Goal: Information Seeking & Learning: Learn about a topic

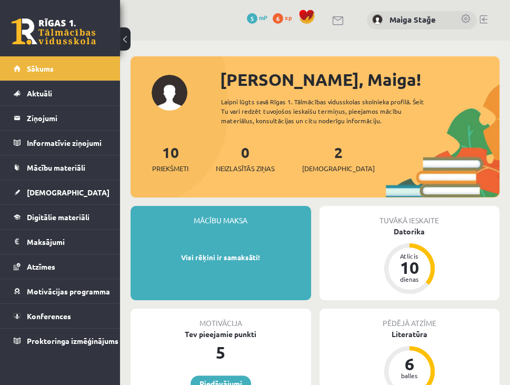
click at [81, 216] on span "Digitālie materiāli" at bounding box center [58, 216] width 63 height 9
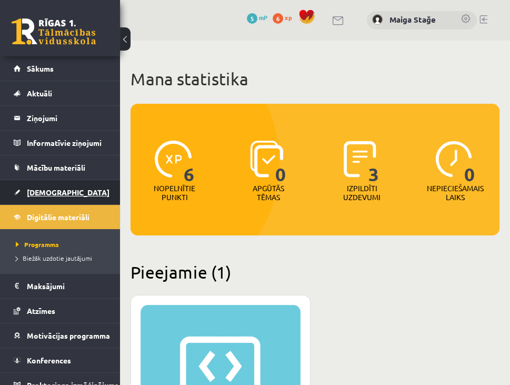
click at [33, 192] on span "[DEMOGRAPHIC_DATA]" at bounding box center [68, 191] width 83 height 9
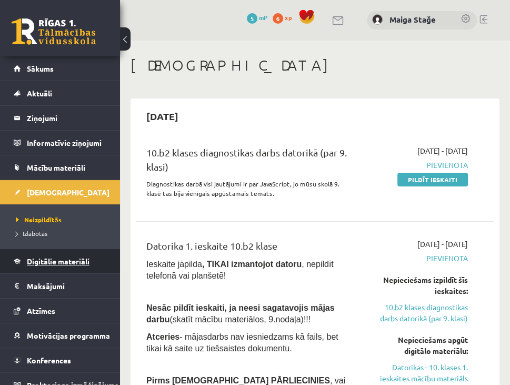
click at [54, 256] on span "Digitālie materiāli" at bounding box center [58, 260] width 63 height 9
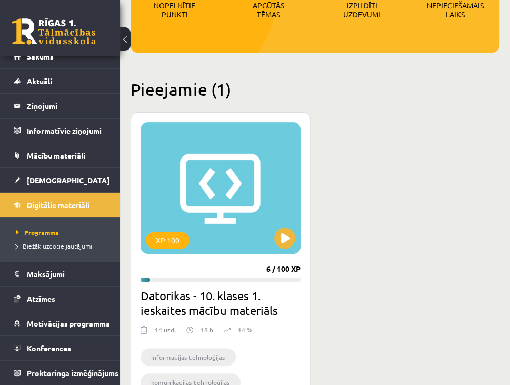
scroll to position [182, 0]
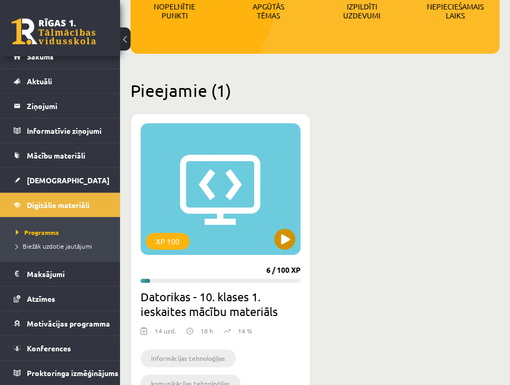
click at [270, 201] on div "XP 100" at bounding box center [221, 189] width 160 height 132
click at [295, 234] on div "XP 100" at bounding box center [221, 189] width 160 height 132
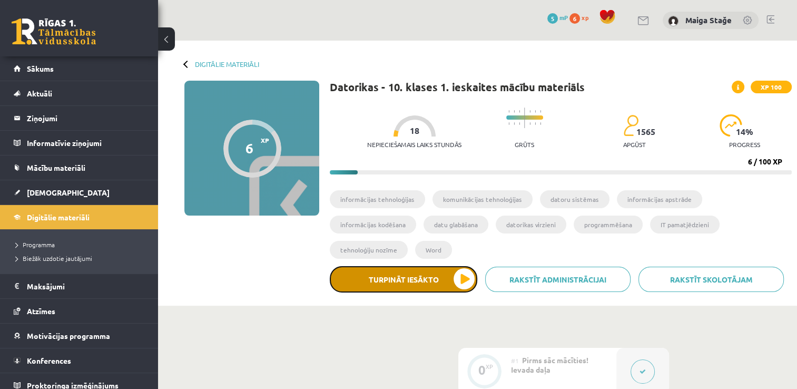
click at [422, 266] on button "Turpināt iesākto" at bounding box center [403, 279] width 147 height 26
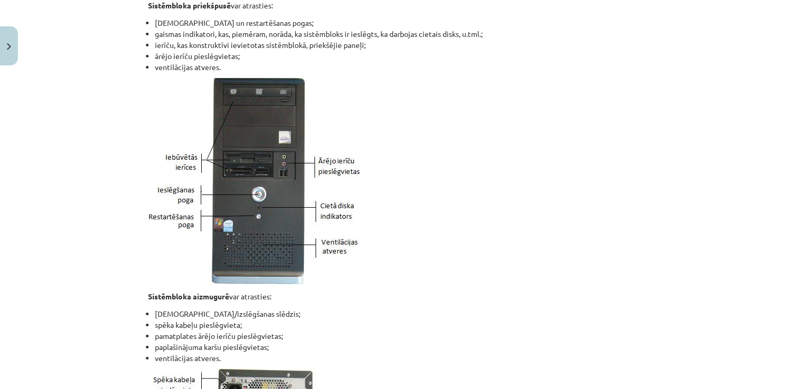
scroll to position [794, 0]
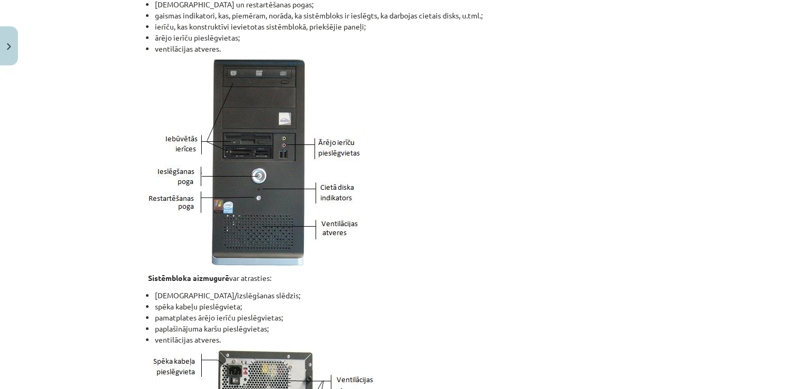
click at [518, 216] on div "Mācību tēma: Datorikas - 10. klases 1. ieskaites mācību materiāls #3 2. tēma – …" at bounding box center [402, 194] width 805 height 389
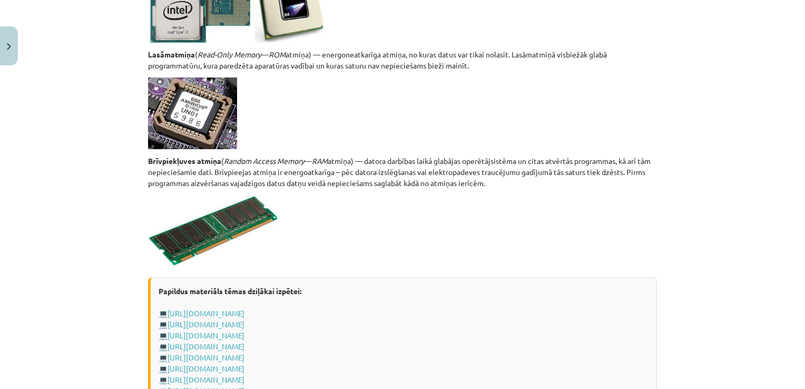
scroll to position [1866, 0]
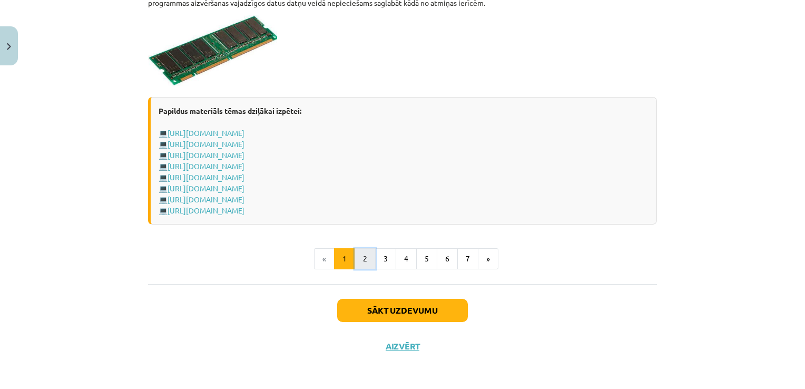
click at [358, 257] on button "2" at bounding box center [364, 258] width 21 height 21
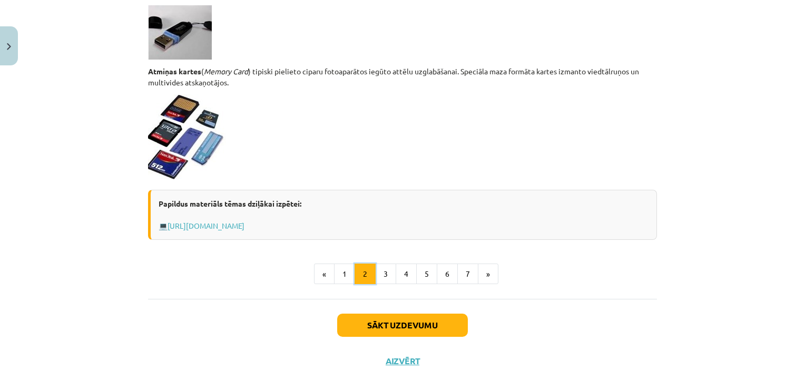
scroll to position [919, 0]
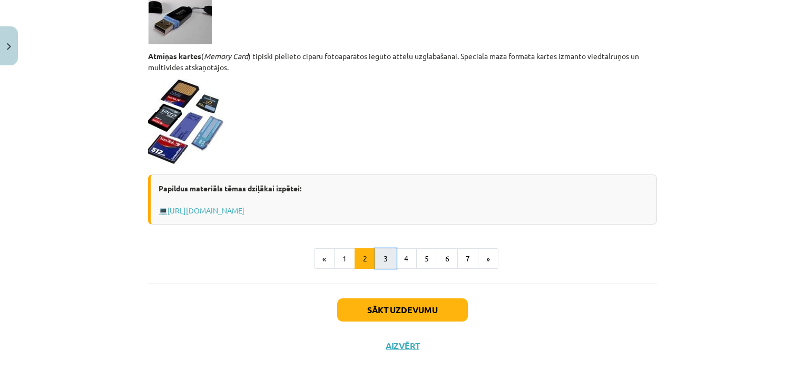
click at [384, 258] on button "3" at bounding box center [385, 258] width 21 height 21
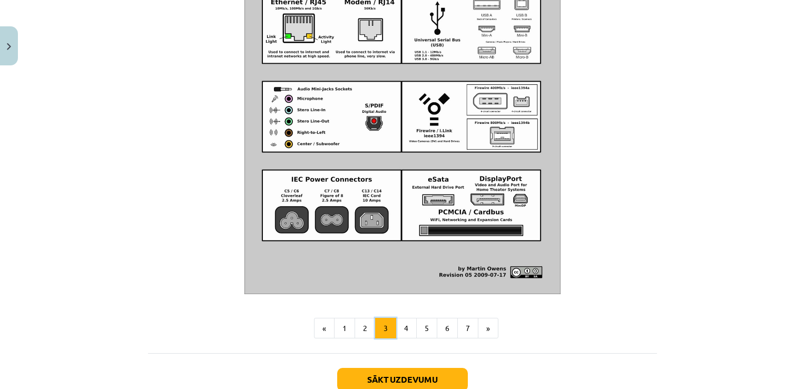
scroll to position [1157, 0]
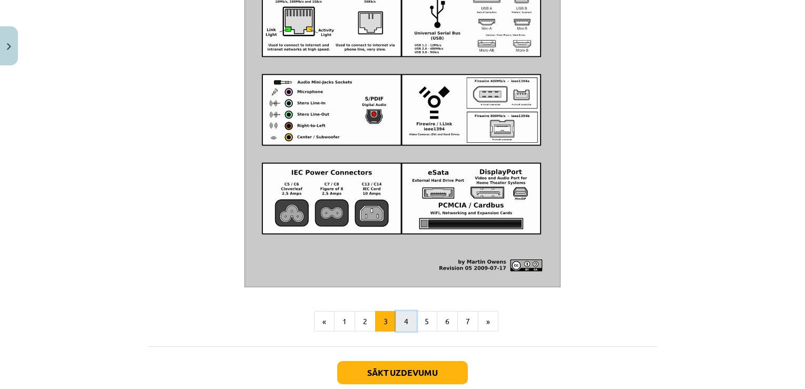
click at [401, 332] on button "4" at bounding box center [405, 321] width 21 height 21
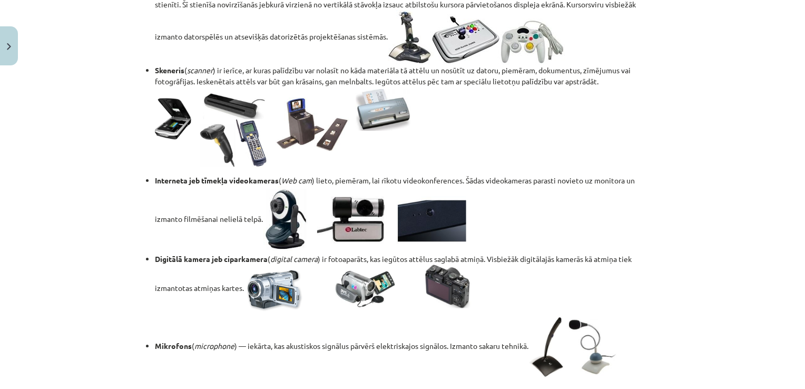
scroll to position [805, 0]
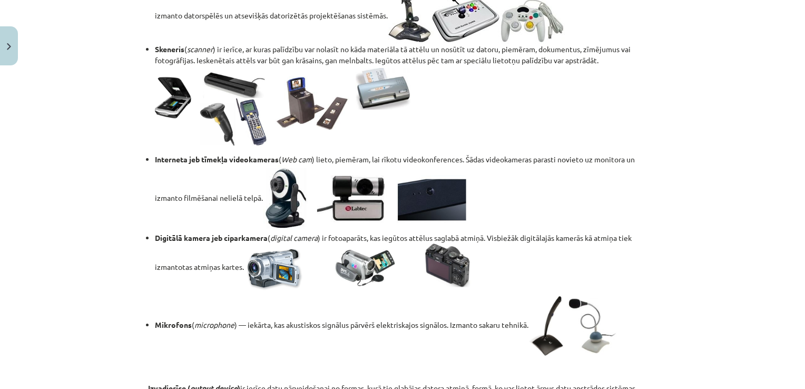
click at [518, 142] on div "Mācību tēma: Datorikas - 10. klases 1. ieskaites mācību materiāls #3 2. tēma – …" at bounding box center [402, 194] width 805 height 389
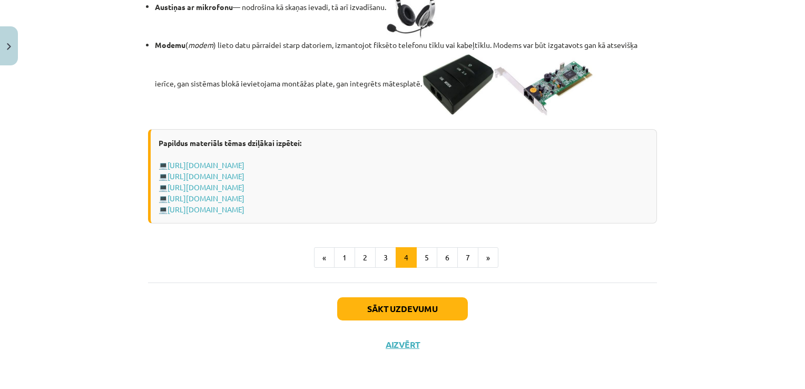
scroll to position [1892, 0]
click at [416, 268] on button "5" at bounding box center [426, 257] width 21 height 21
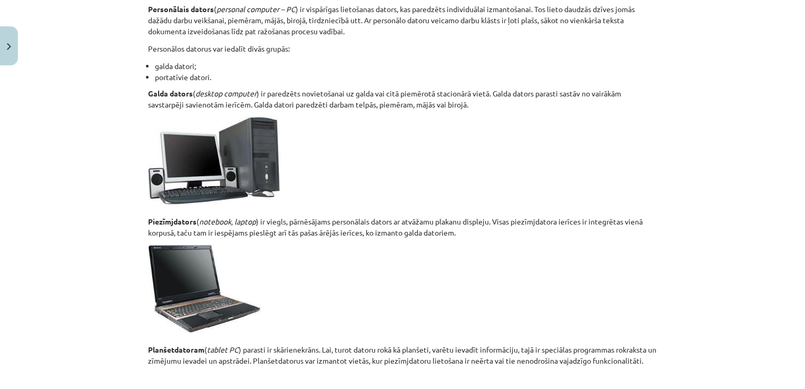
scroll to position [506, 0]
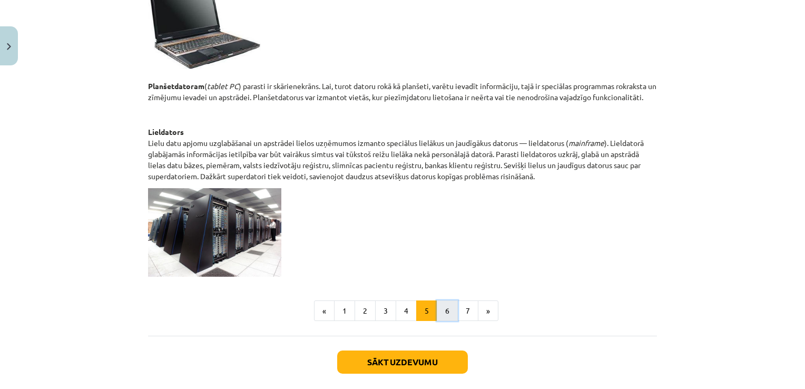
click at [444, 320] on button "6" at bounding box center [447, 310] width 21 height 21
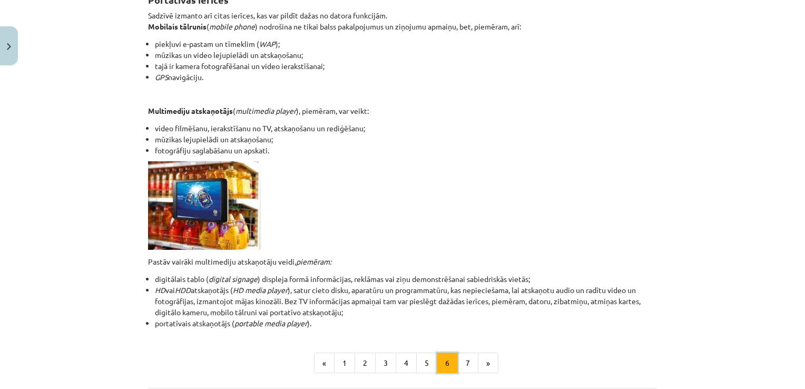
scroll to position [211, 0]
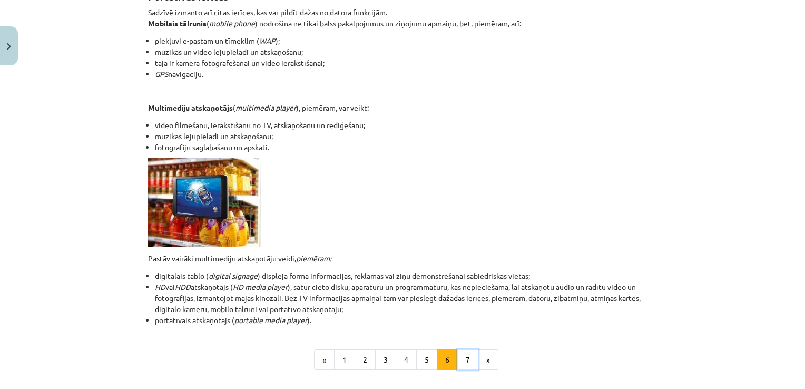
click at [468, 365] on button "7" at bounding box center [467, 359] width 21 height 21
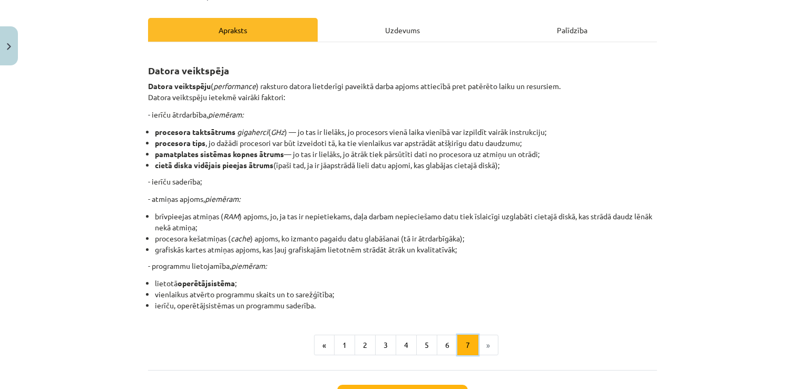
scroll to position [158, 0]
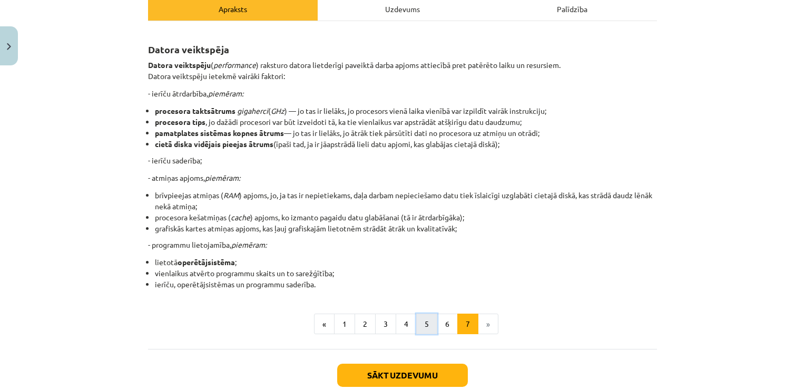
click at [417, 323] on button "5" at bounding box center [426, 323] width 21 height 21
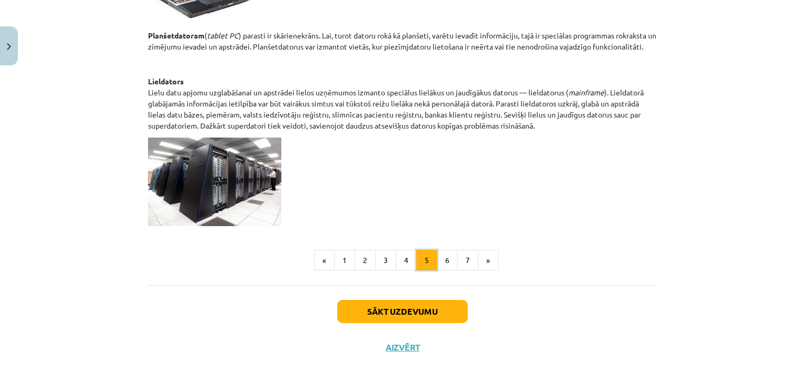
scroll to position [558, 0]
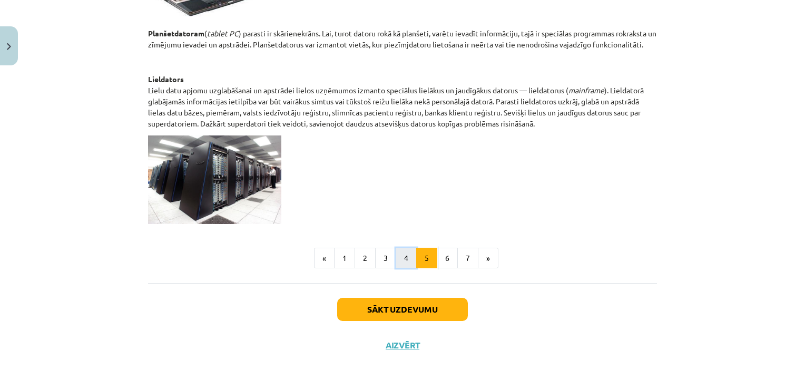
click at [395, 261] on button "4" at bounding box center [405, 258] width 21 height 21
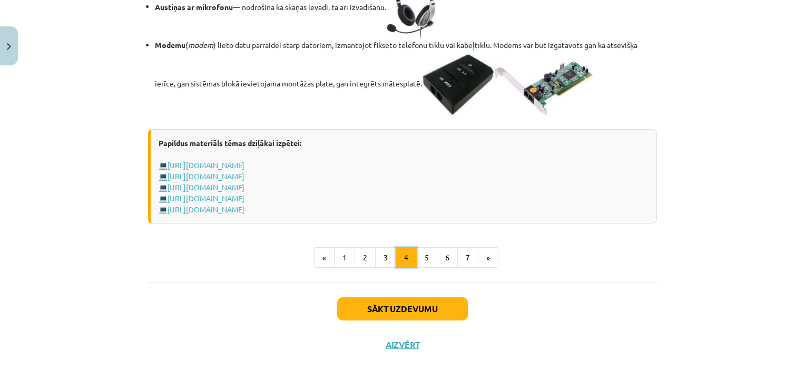
scroll to position [1898, 0]
click at [244, 209] on link "http://www.uzdevumi.lv/p/informatika/10-klase/aparatura-7425" at bounding box center [205, 208] width 77 height 9
click at [218, 207] on link "http://www.uzdevumi.lv/p/informatika/10-klase/aparatura-7425" at bounding box center [205, 208] width 77 height 9
click at [378, 310] on button "Sākt uzdevumu" at bounding box center [402, 308] width 131 height 23
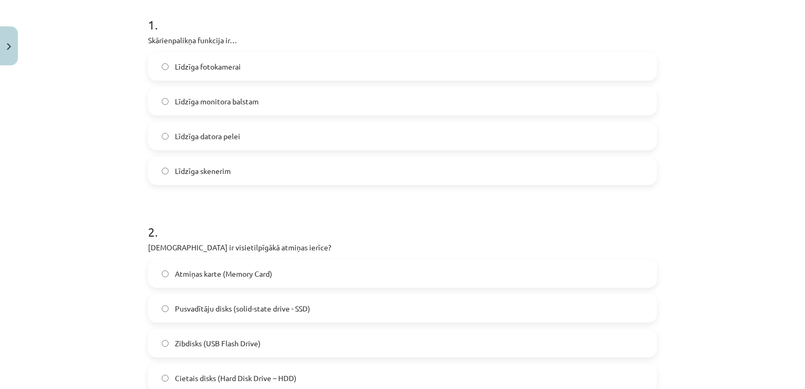
scroll to position [217, 0]
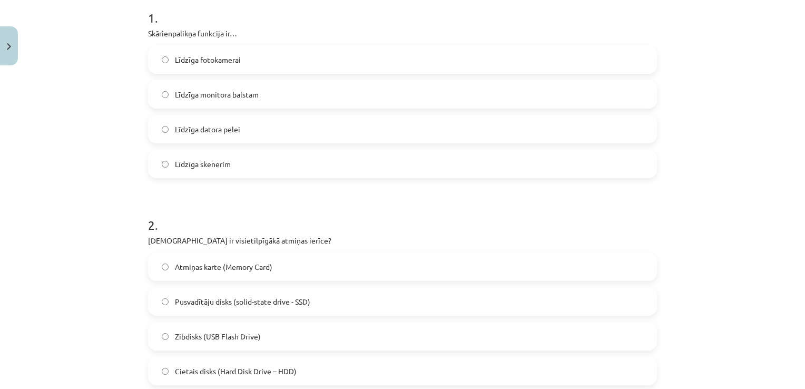
click at [238, 127] on label "Līdzīga datora pelei" at bounding box center [402, 129] width 507 height 26
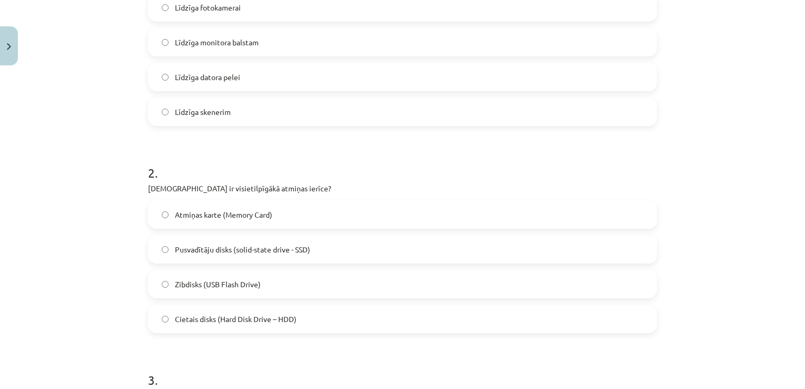
scroll to position [270, 0]
click at [320, 317] on label "Cietais disks (Hard Disk Drive – HDD)" at bounding box center [402, 318] width 507 height 26
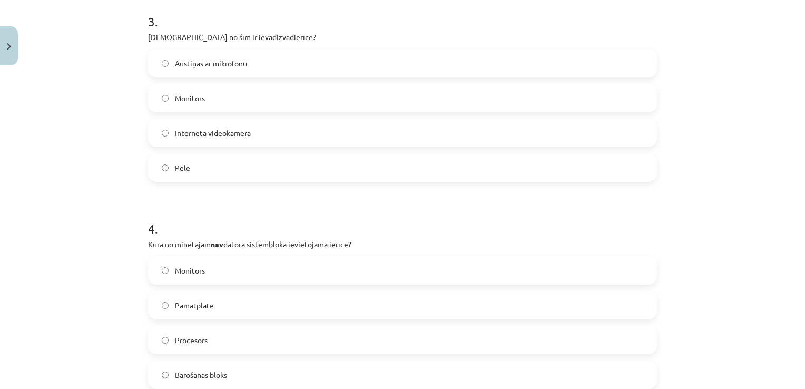
scroll to position [639, 0]
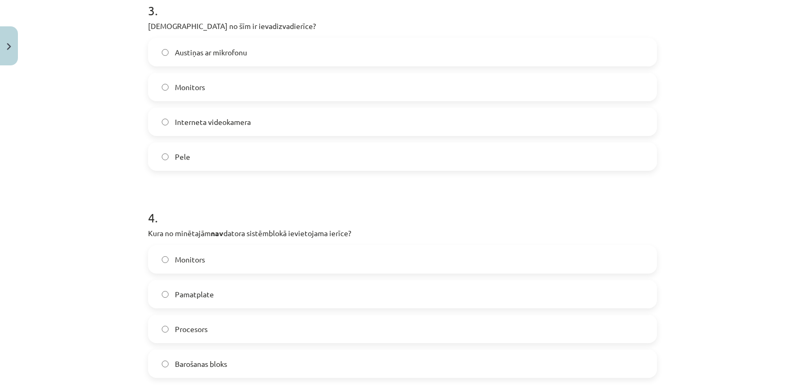
click at [286, 51] on label "Austiņas ar mikrofonu" at bounding box center [402, 52] width 507 height 26
click at [209, 254] on label "Monitors" at bounding box center [402, 259] width 507 height 26
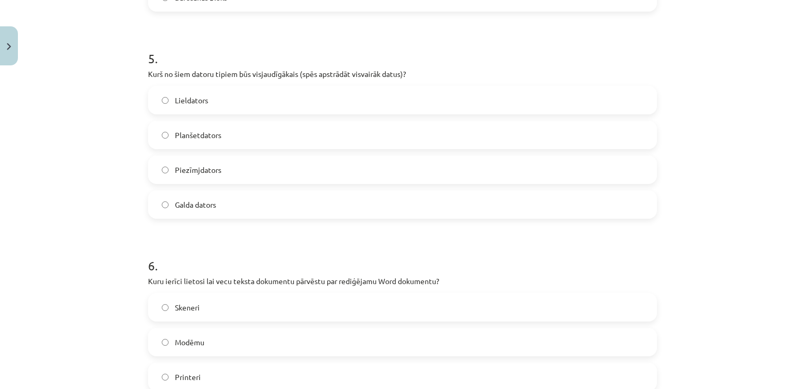
scroll to position [1007, 0]
click at [212, 92] on label "Lieldators" at bounding box center [402, 97] width 507 height 26
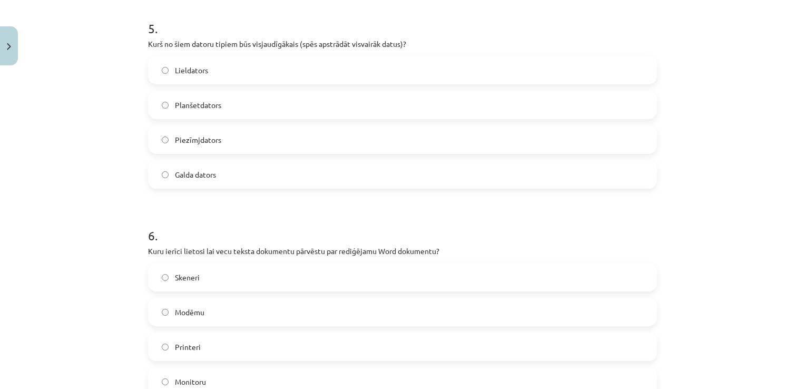
scroll to position [1060, 0]
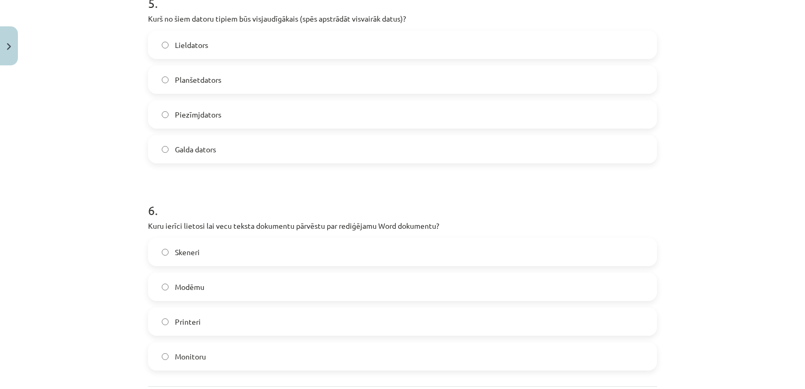
click at [200, 347] on label "Monitoru" at bounding box center [402, 356] width 507 height 26
click at [215, 254] on label "Skeneri" at bounding box center [402, 252] width 507 height 26
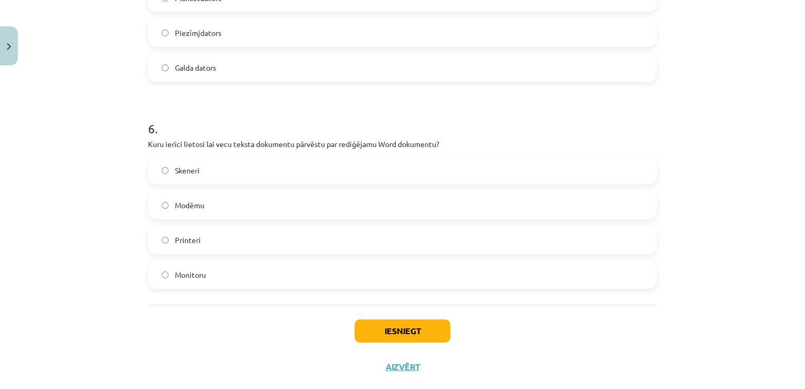
scroll to position [1163, 0]
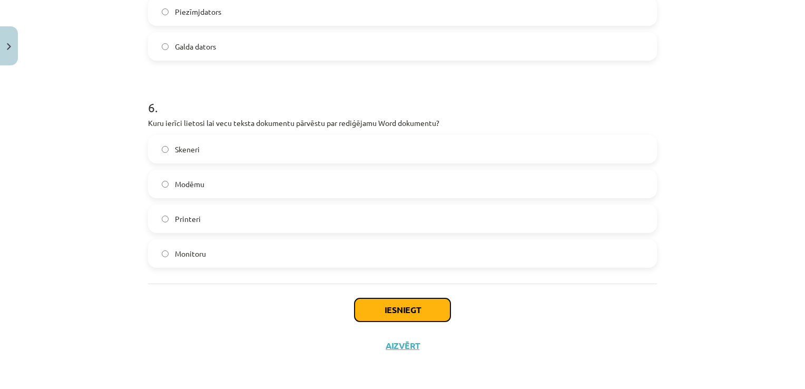
click at [407, 308] on button "Iesniegt" at bounding box center [402, 309] width 96 height 23
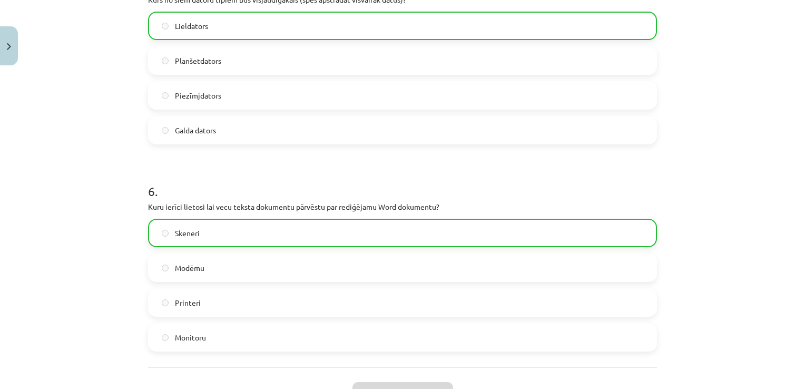
scroll to position [1196, 0]
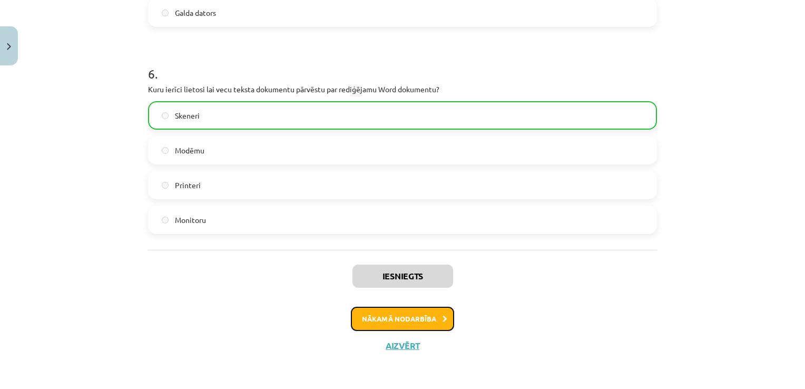
click at [408, 319] on button "Nākamā nodarbība" at bounding box center [402, 318] width 103 height 24
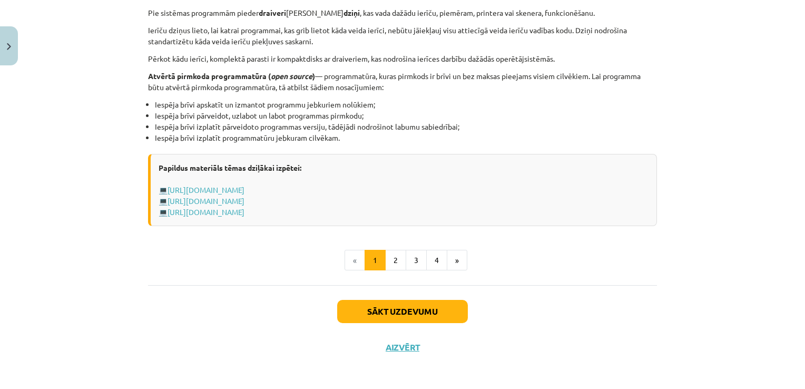
scroll to position [1102, 0]
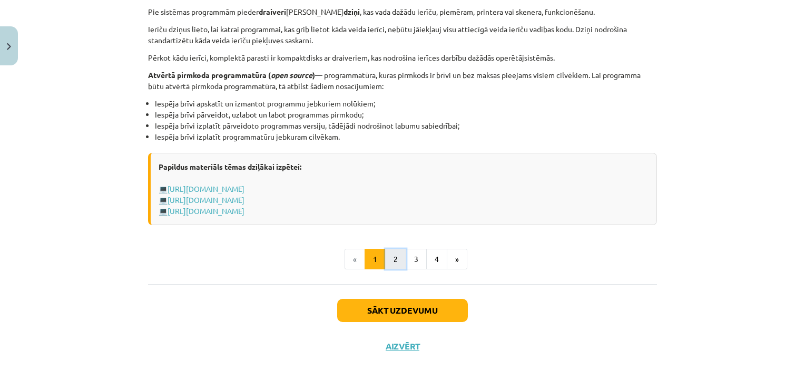
click at [390, 250] on button "2" at bounding box center [395, 259] width 21 height 21
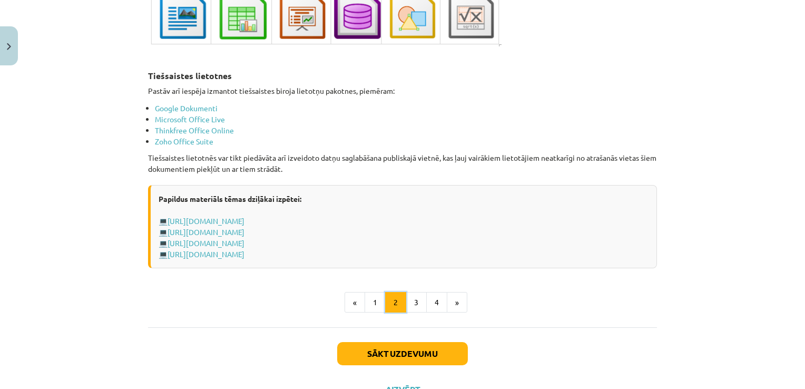
scroll to position [1768, 0]
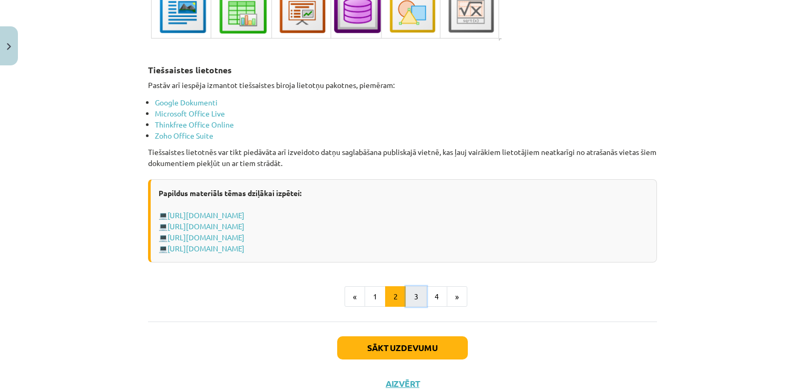
click at [418, 291] on button "3" at bounding box center [416, 296] width 21 height 21
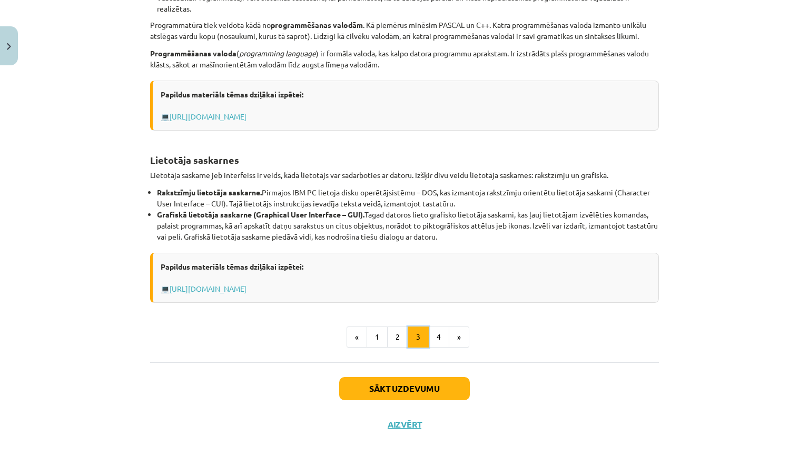
scroll to position [354, 0]
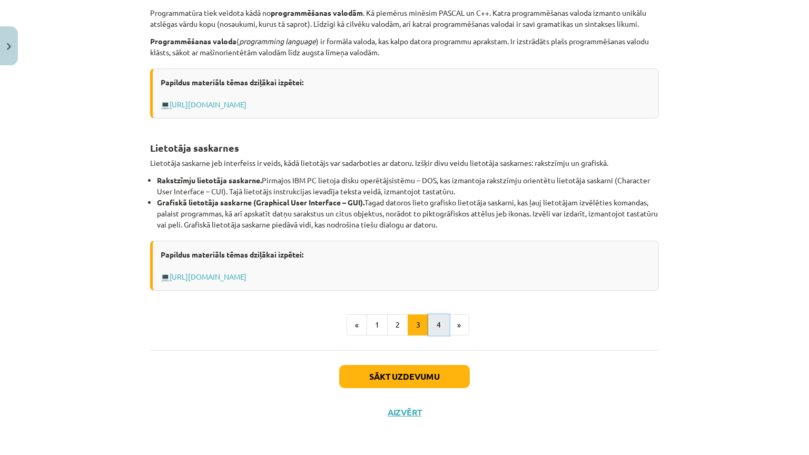
click at [437, 326] on button "4" at bounding box center [438, 324] width 21 height 21
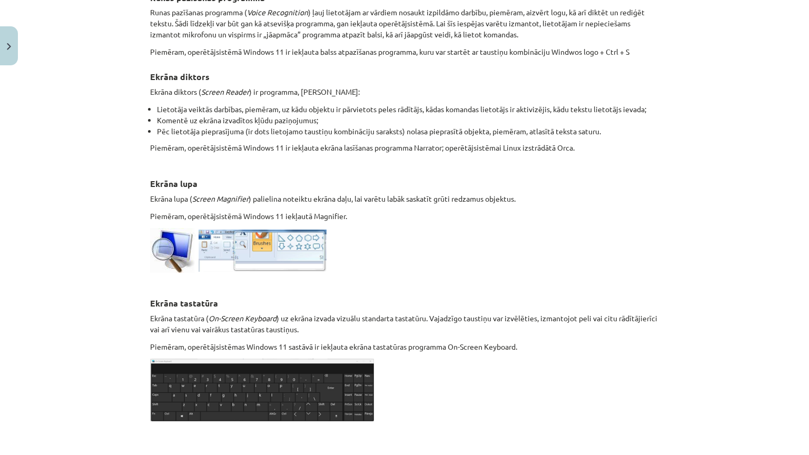
scroll to position [399, 0]
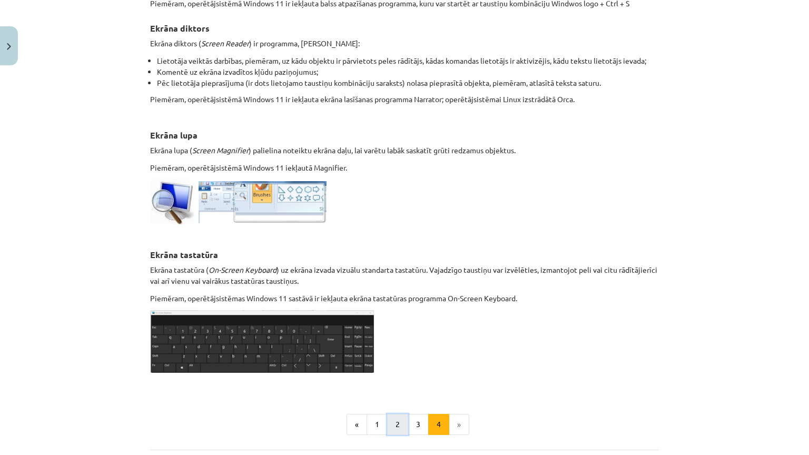
click at [400, 384] on button "2" at bounding box center [397, 424] width 21 height 21
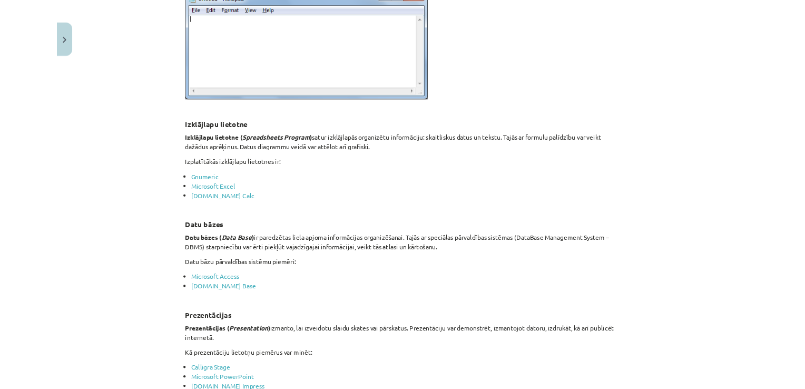
scroll to position [609, 0]
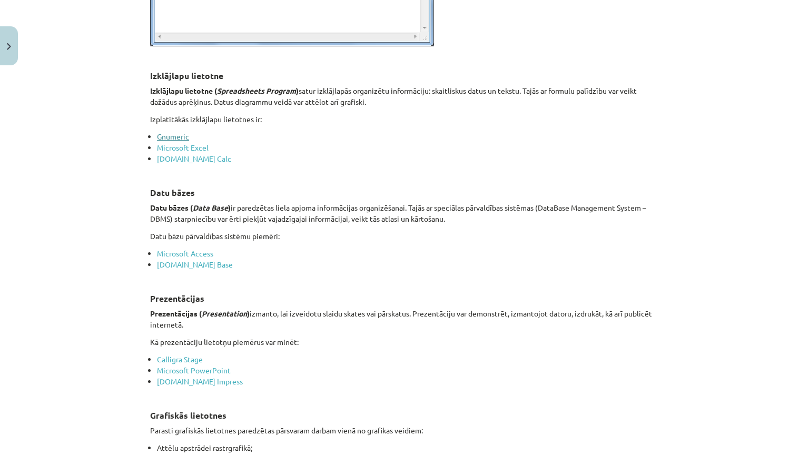
click at [157, 135] on link "Gnumeric" at bounding box center [173, 136] width 32 height 9
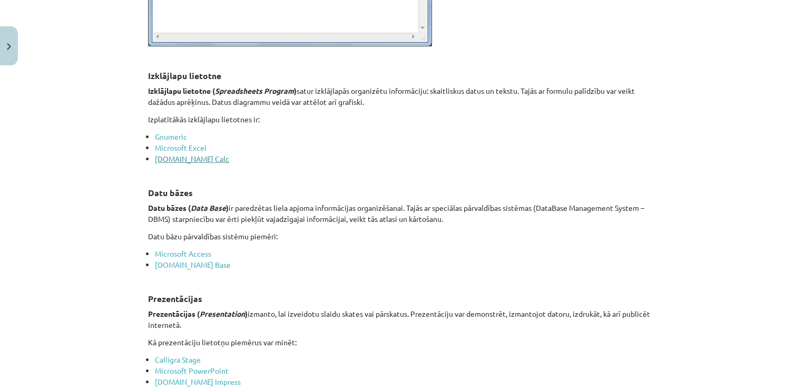
click at [171, 161] on link "LibreOffice.org Calc" at bounding box center [192, 158] width 74 height 9
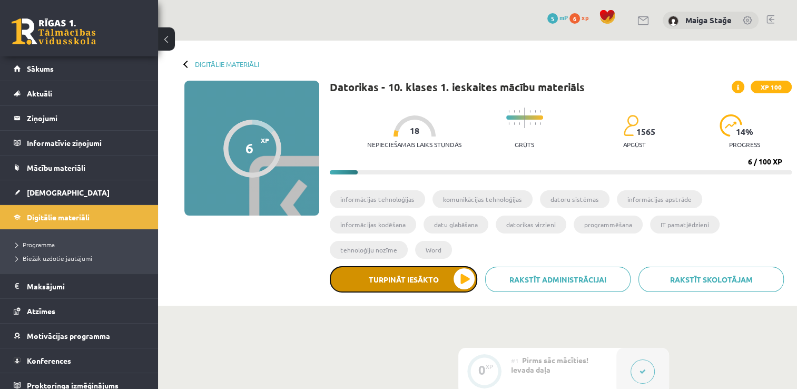
click at [459, 266] on button "Turpināt iesākto" at bounding box center [403, 279] width 147 height 26
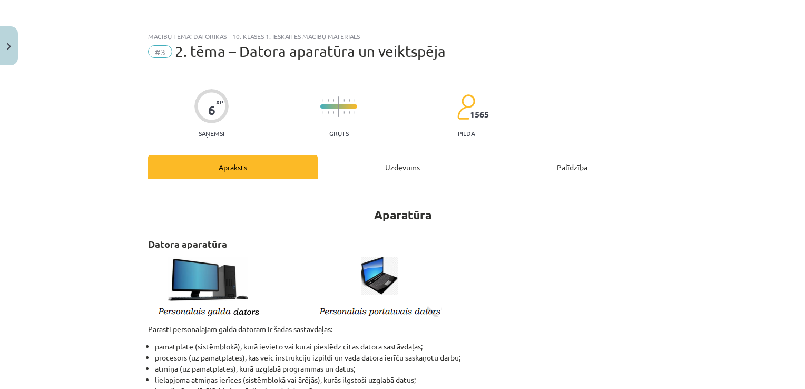
click at [392, 170] on div "Uzdevums" at bounding box center [403, 167] width 170 height 24
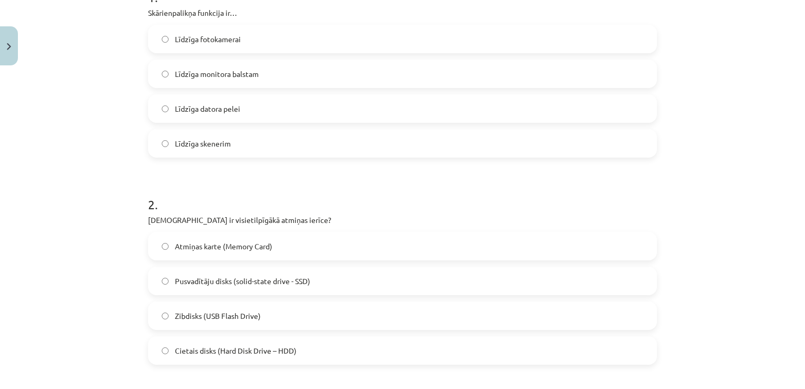
scroll to position [237, 0]
click at [185, 110] on span "Līdzīga datora pelei" at bounding box center [207, 109] width 65 height 11
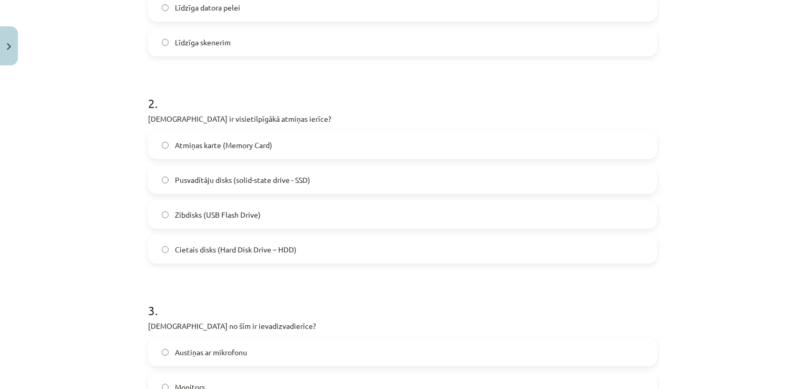
scroll to position [342, 0]
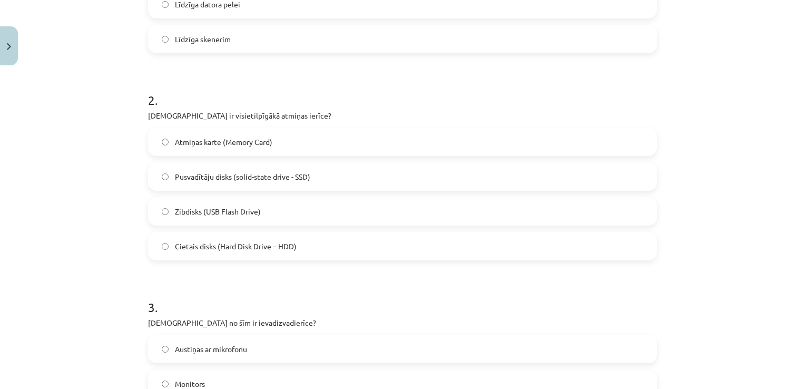
click at [303, 237] on label "Cietais disks (Hard Disk Drive – HDD)" at bounding box center [402, 246] width 507 height 26
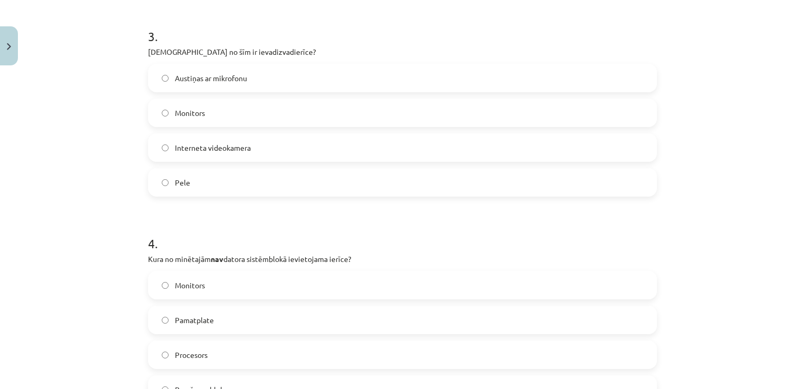
scroll to position [583, 0]
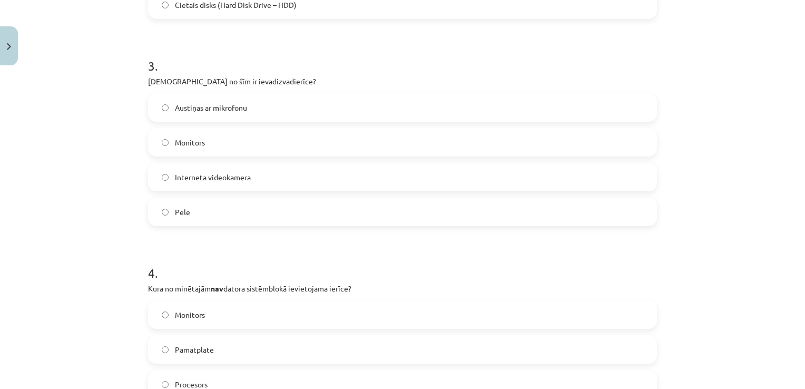
click at [285, 102] on label "Austiņas ar mikrofonu" at bounding box center [402, 107] width 507 height 26
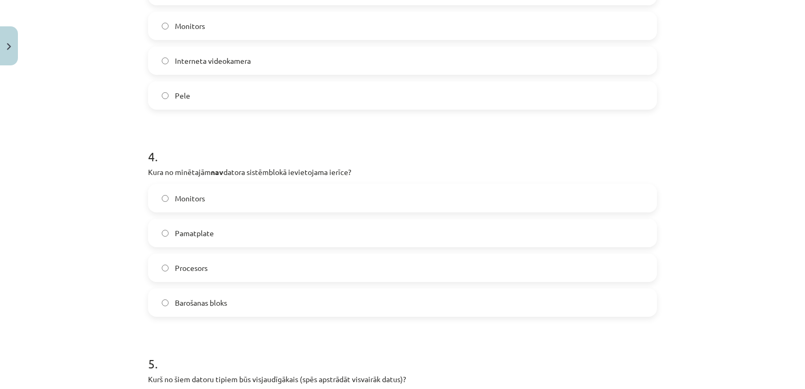
scroll to position [741, 0]
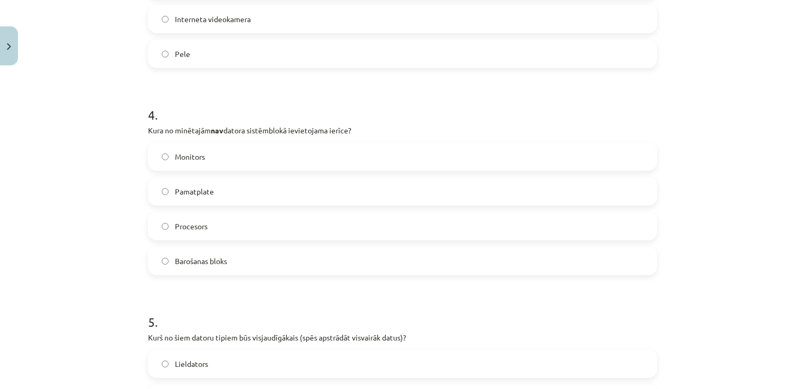
click at [220, 153] on label "Monitors" at bounding box center [402, 156] width 507 height 26
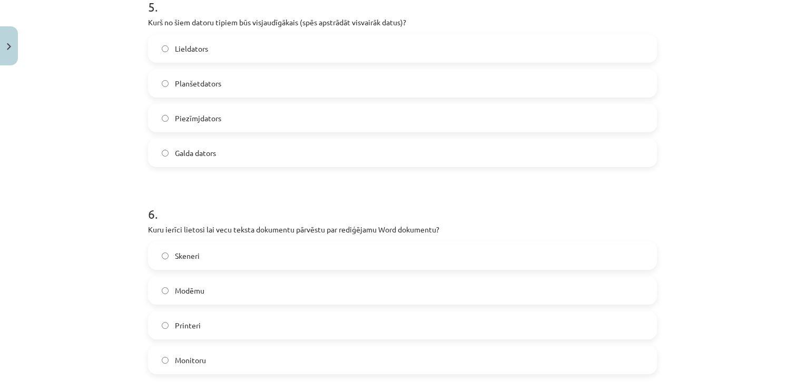
scroll to position [1057, 0]
click at [214, 45] on label "Lieldators" at bounding box center [402, 47] width 507 height 26
click at [207, 251] on label "Skeneri" at bounding box center [402, 254] width 507 height 26
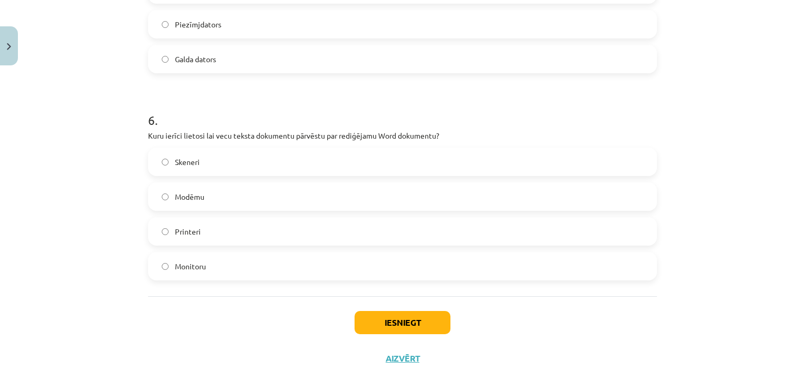
scroll to position [1163, 0]
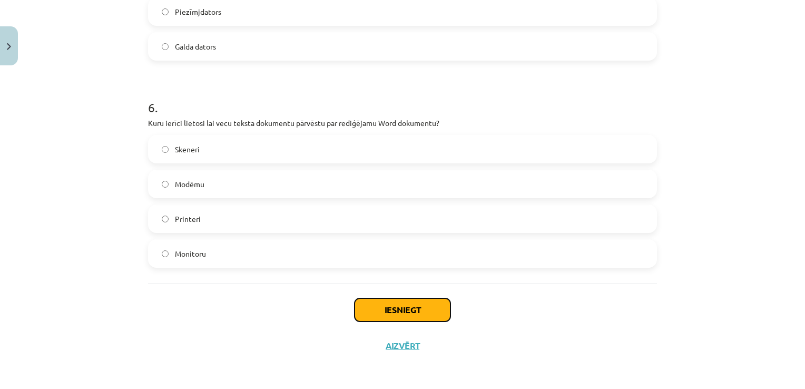
click at [413, 311] on button "Iesniegt" at bounding box center [402, 309] width 96 height 23
click at [416, 308] on button "Iesniegt" at bounding box center [402, 309] width 96 height 23
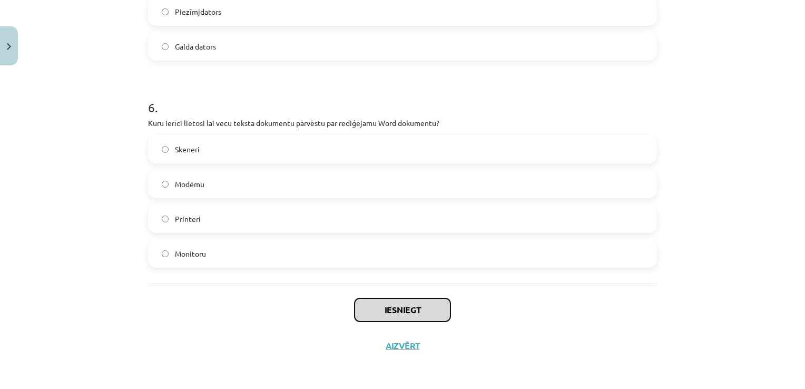
click at [416, 308] on button "Iesniegt" at bounding box center [402, 309] width 96 height 23
click at [393, 311] on button "Iesniegt" at bounding box center [402, 309] width 96 height 23
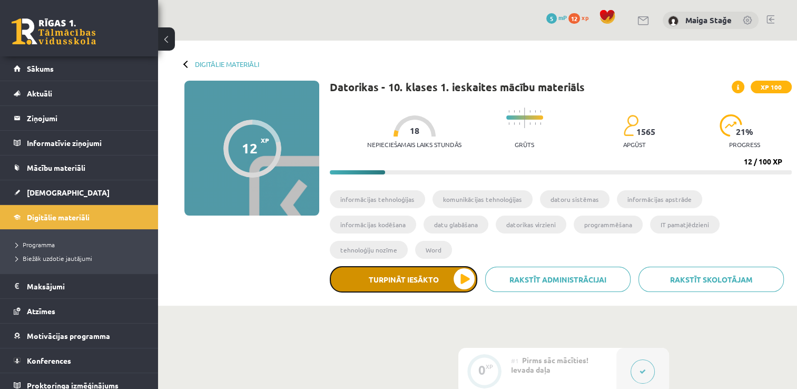
click at [436, 266] on button "Turpināt iesākto" at bounding box center [403, 279] width 147 height 26
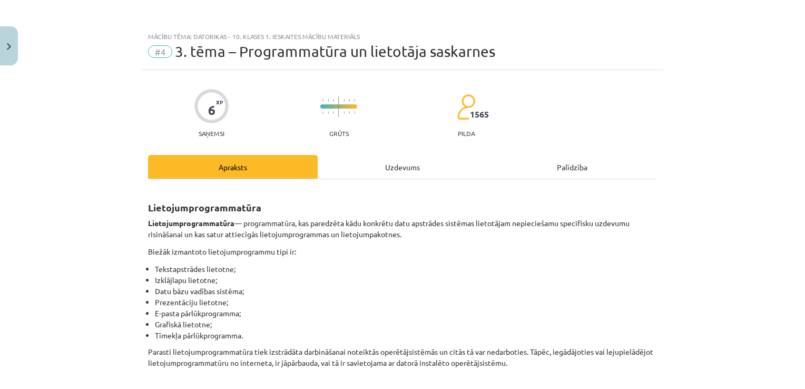
click at [375, 167] on div "Uzdevums" at bounding box center [403, 167] width 170 height 24
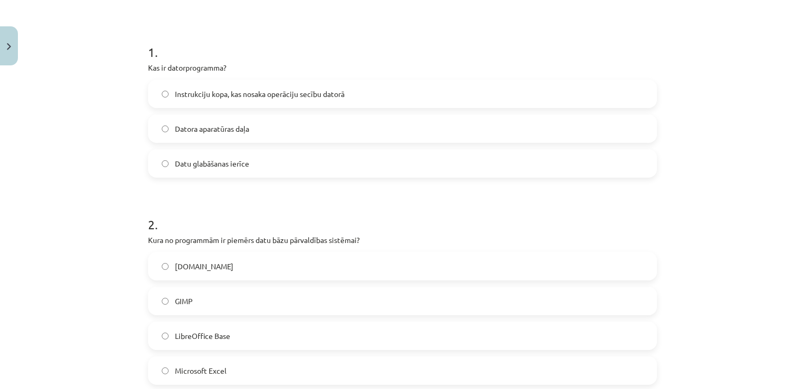
scroll to position [184, 0]
click at [239, 100] on label "Instrukciju kopa, kas nosaka operāciju secību datorā" at bounding box center [402, 93] width 507 height 26
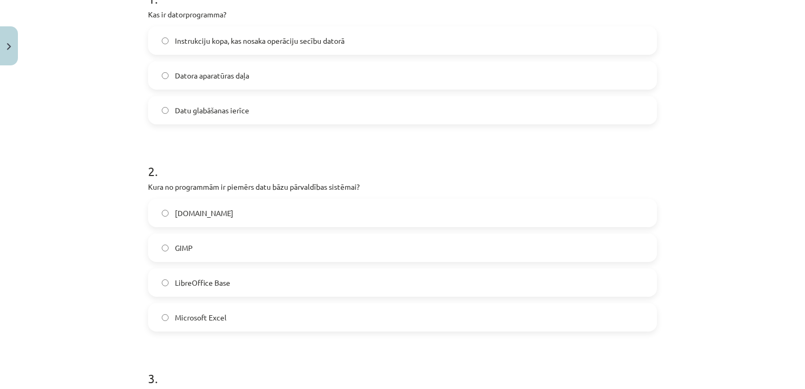
scroll to position [237, 0]
click at [185, 283] on span "LibreOffice Base" at bounding box center [202, 281] width 55 height 11
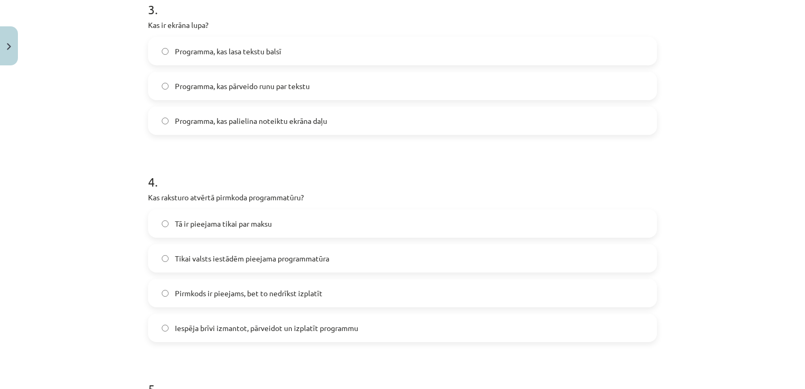
scroll to position [606, 0]
click at [200, 57] on label "Programma, kas lasa tekstu balsī" at bounding box center [402, 50] width 507 height 26
click at [181, 118] on span "Programma, kas palielina noteiktu ekrāna daļu" at bounding box center [251, 120] width 152 height 11
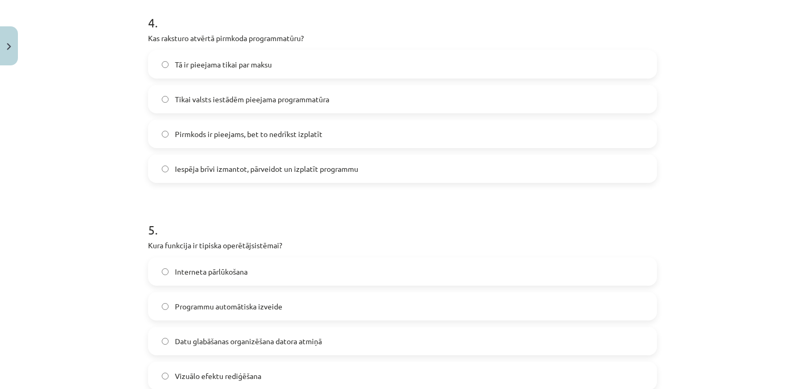
scroll to position [764, 0]
click at [202, 169] on span "Iespēja brīvi izmantot, pārveidot un izplatīt programmu" at bounding box center [266, 169] width 183 height 11
click at [211, 340] on span "Datu glabāšanas organizēšana datora atmiņā" at bounding box center [248, 341] width 147 height 11
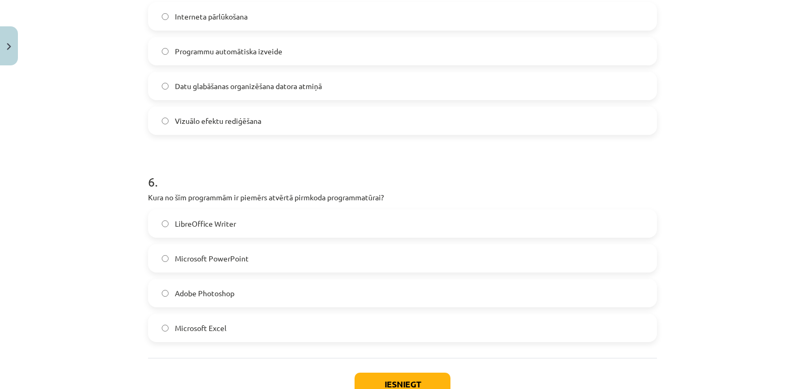
scroll to position [1080, 0]
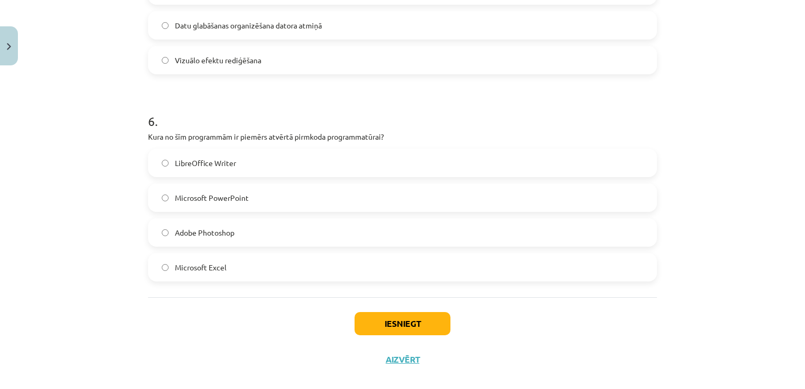
click at [208, 167] on span "LibreOffice Writer" at bounding box center [205, 162] width 61 height 11
click at [427, 323] on button "Iesniegt" at bounding box center [402, 323] width 96 height 23
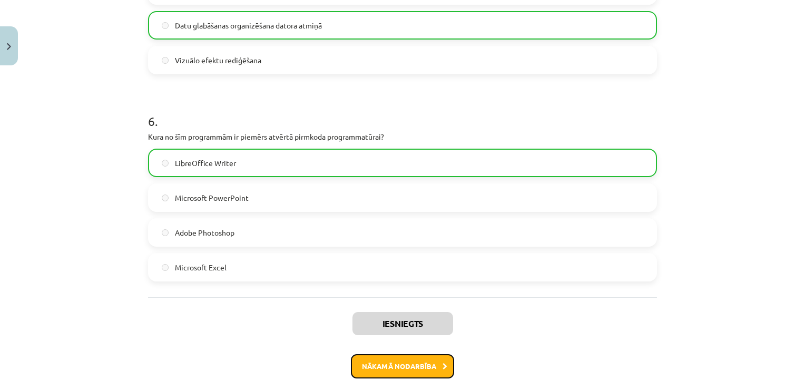
click at [407, 363] on button "Nākamā nodarbība" at bounding box center [402, 366] width 103 height 24
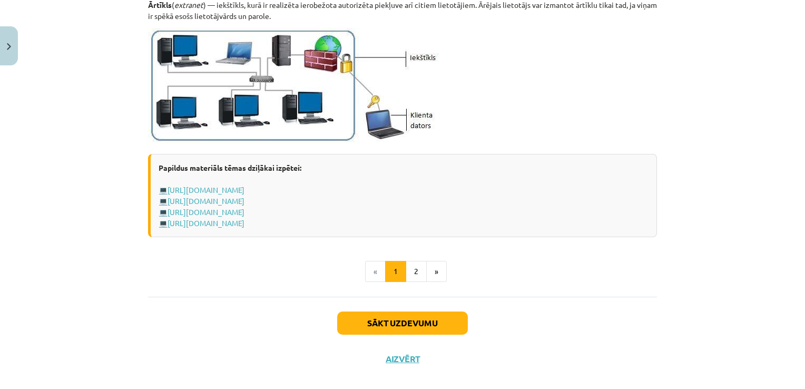
scroll to position [1283, 0]
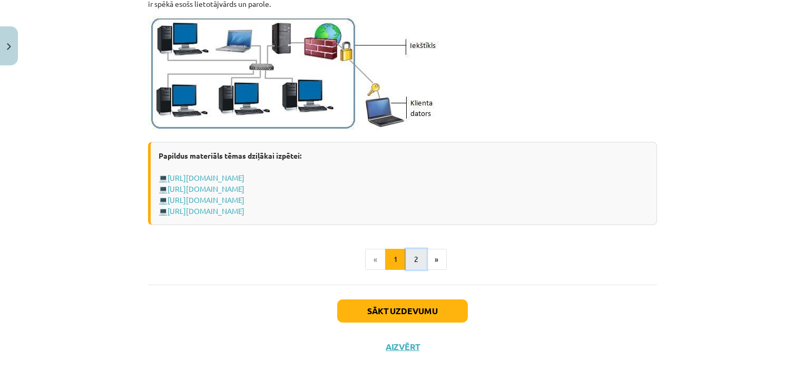
click at [411, 257] on button "2" at bounding box center [416, 259] width 21 height 21
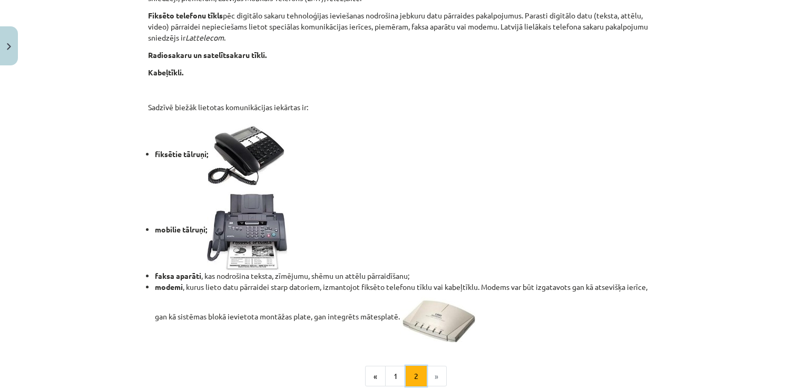
scroll to position [904, 0]
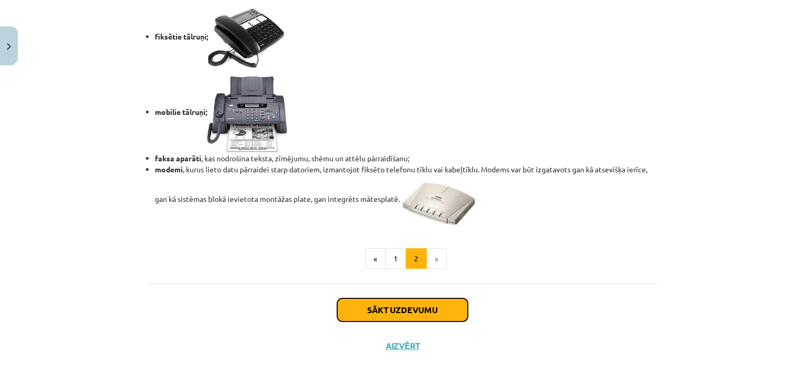
click at [370, 309] on button "Sākt uzdevumu" at bounding box center [402, 309] width 131 height 23
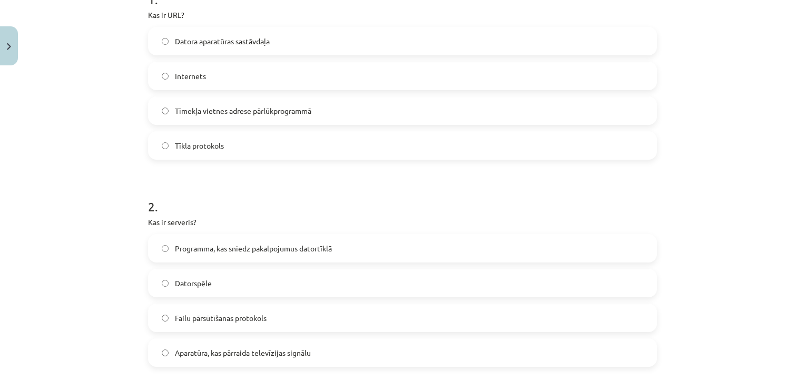
scroll to position [237, 0]
click at [190, 106] on span "Tīmekļa vietnes adrese pārlūkprogrammā" at bounding box center [243, 109] width 136 height 11
click at [221, 248] on span "Programma, kas sniedz pakalpojumus datortīklā" at bounding box center [253, 247] width 157 height 11
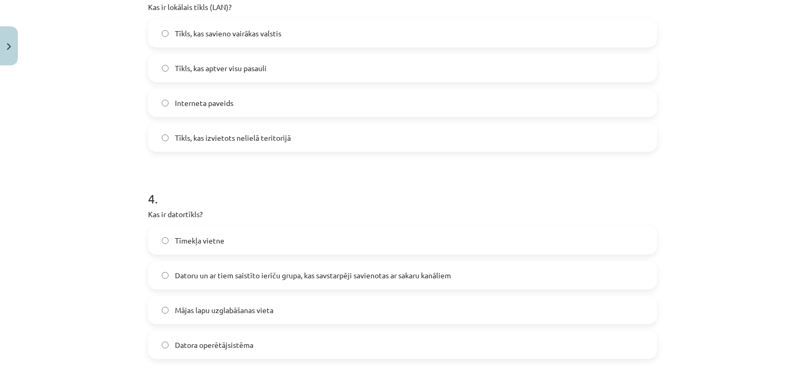
scroll to position [658, 0]
click at [203, 147] on label "Tīkls, kas izvietots nelielā teritorijā" at bounding box center [402, 137] width 507 height 26
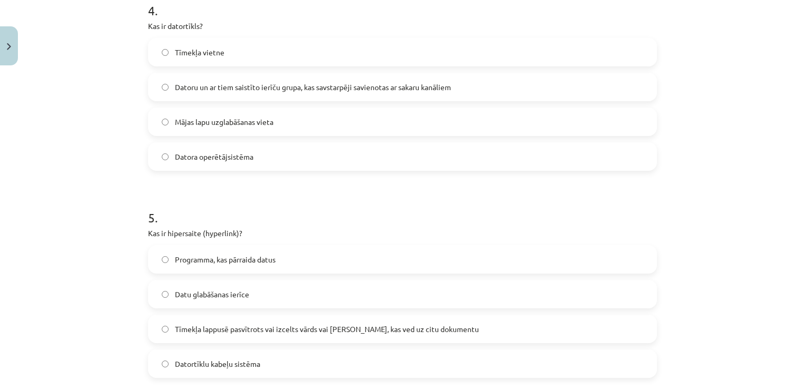
scroll to position [869, 0]
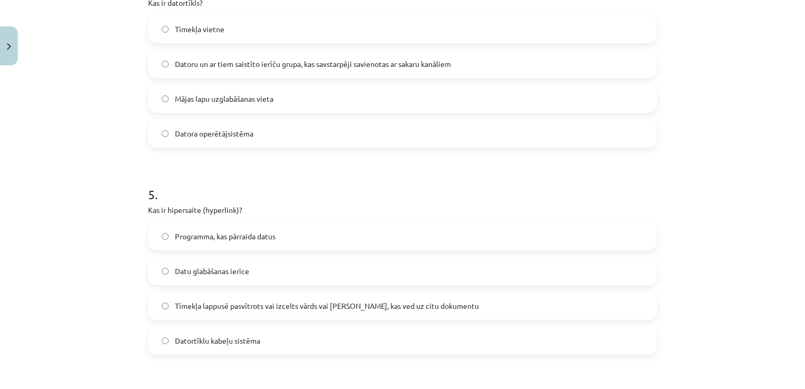
click at [333, 61] on span "Datoru un ar tiem saistīto ierīču grupa, kas savstarpēji savienotas ar sakaru k…" at bounding box center [313, 63] width 276 height 11
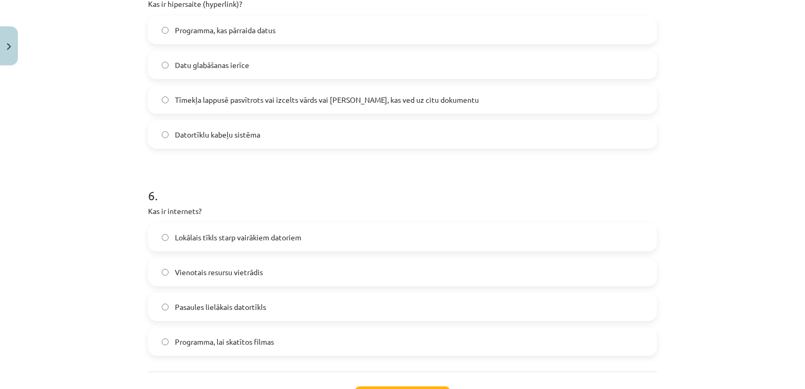
scroll to position [1045, 0]
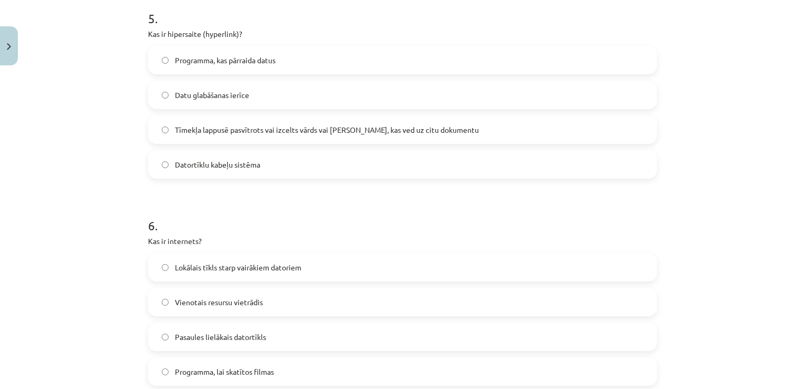
click at [519, 130] on label "Tīmekļa lappusē pasvītrots vai izcelts vārds vai frāze, kas ved uz citu dokumen…" at bounding box center [402, 129] width 507 height 26
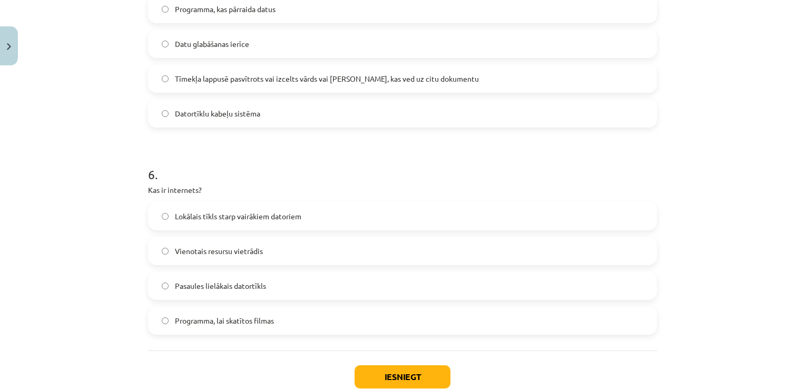
scroll to position [1097, 0]
click at [211, 284] on span "Pasaules lielākais datortīkls" at bounding box center [220, 284] width 91 height 11
click at [360, 374] on button "Iesniegt" at bounding box center [402, 374] width 96 height 23
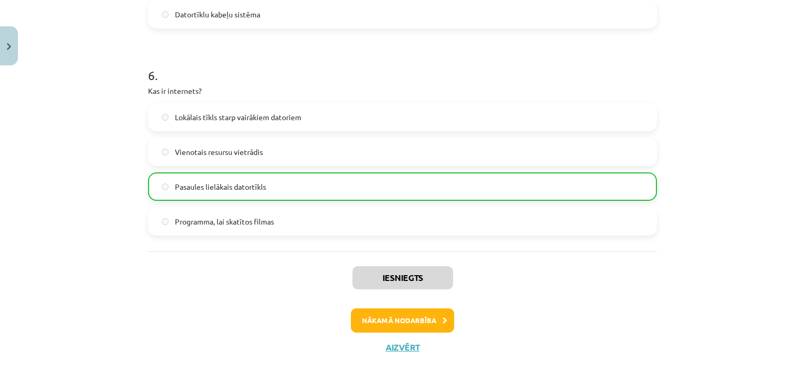
scroll to position [1196, 0]
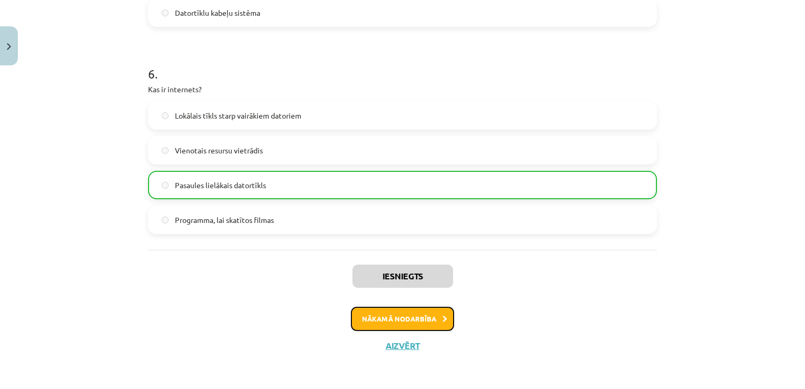
click at [387, 317] on button "Nākamā nodarbība" at bounding box center [402, 318] width 103 height 24
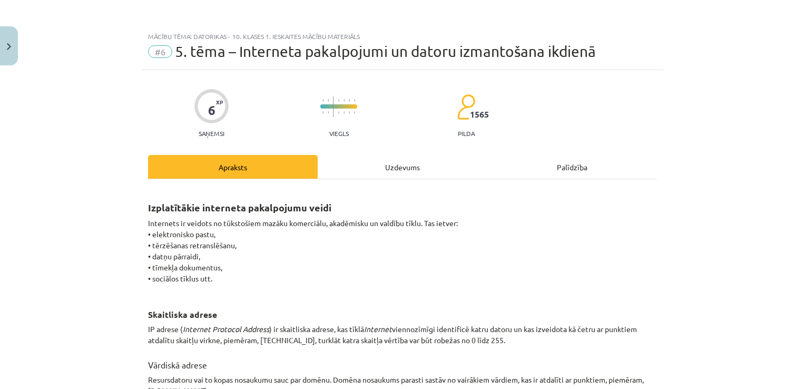
scroll to position [0, 0]
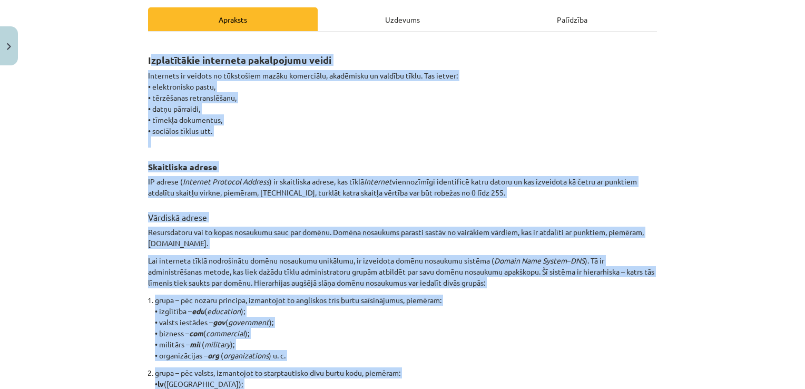
drag, startPoint x: 148, startPoint y: 205, endPoint x: 471, endPoint y: 388, distance: 371.0
click at [471, 388] on div "Izplatītākie interneta pakalpojumu veidi Internets ir veidots no tūkstošiem maz…" at bounding box center [402, 348] width 509 height 614
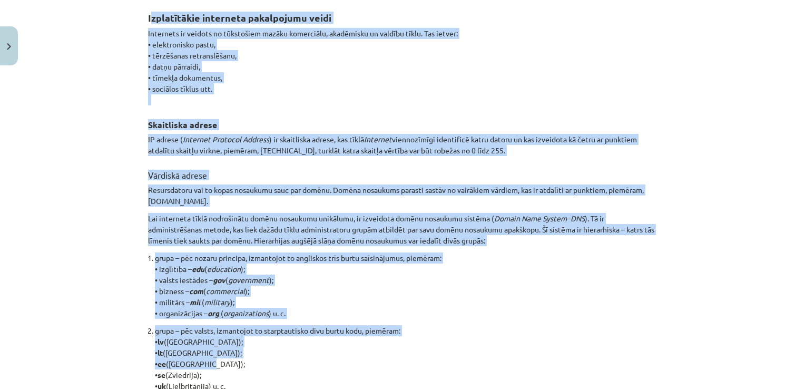
click at [72, 127] on div "Mācību tēma: Datorikas - 10. klases 1. ieskaites mācību materiāls #6 5. tēma – …" at bounding box center [402, 194] width 805 height 389
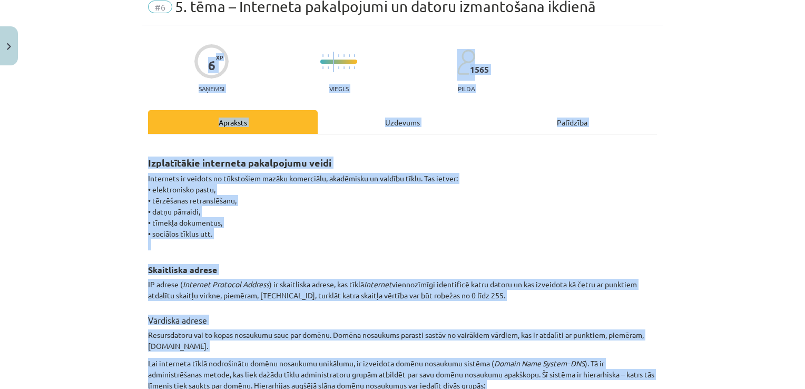
scroll to position [0, 0]
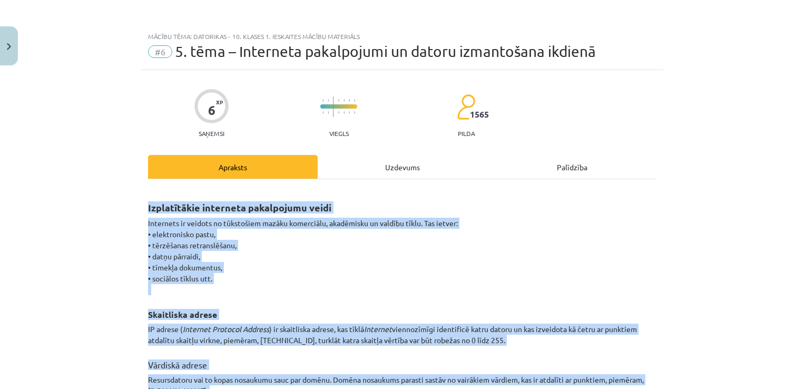
drag, startPoint x: 352, startPoint y: 132, endPoint x: 90, endPoint y: 200, distance: 271.0
click at [90, 200] on div "Mācību tēma: Datorikas - 10. klases 1. ieskaites mācību materiāls #6 5. tēma – …" at bounding box center [402, 194] width 805 height 389
copy div "Izplatītākie interneta pakalpojumu veidi Internets ir veidots no tūkstošiem maz…"
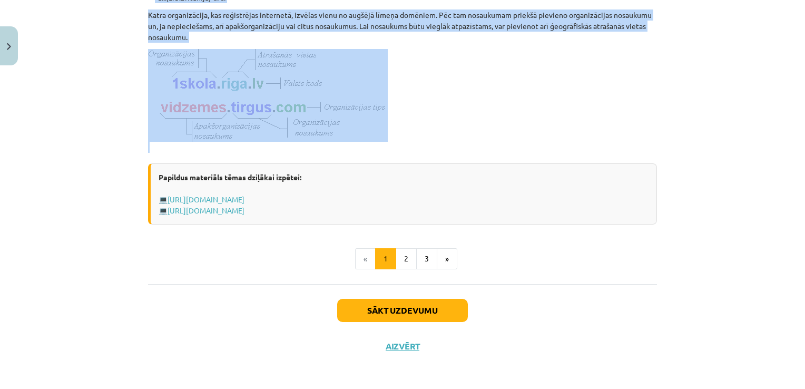
scroll to position [579, 0]
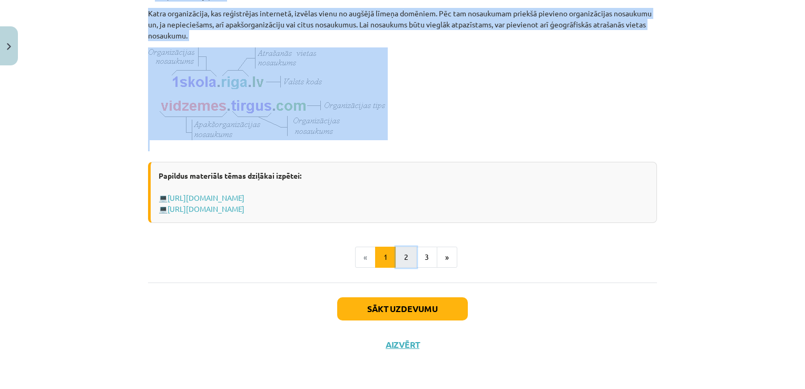
click at [405, 266] on button "2" at bounding box center [405, 256] width 21 height 21
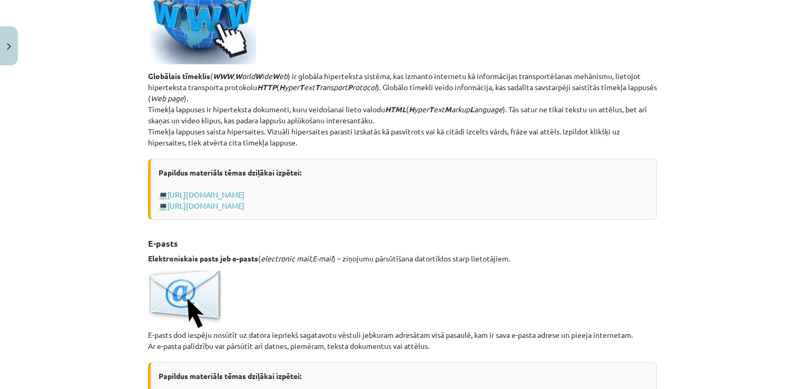
scroll to position [188, 0]
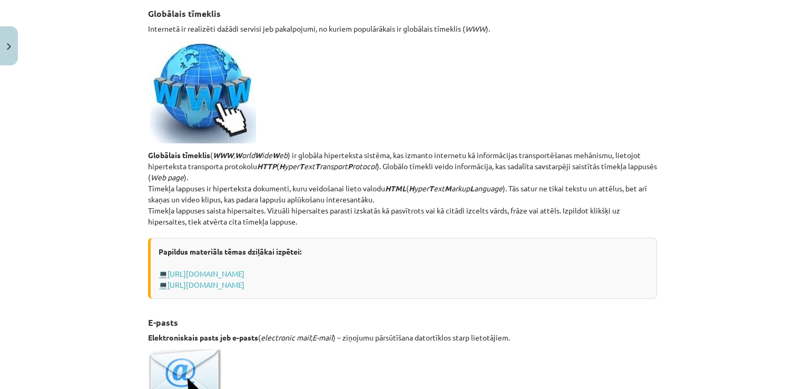
click at [698, 160] on div "Mācību tēma: Datorikas - 10. klases 1. ieskaites mācību materiāls #6 5. tēma – …" at bounding box center [402, 194] width 805 height 389
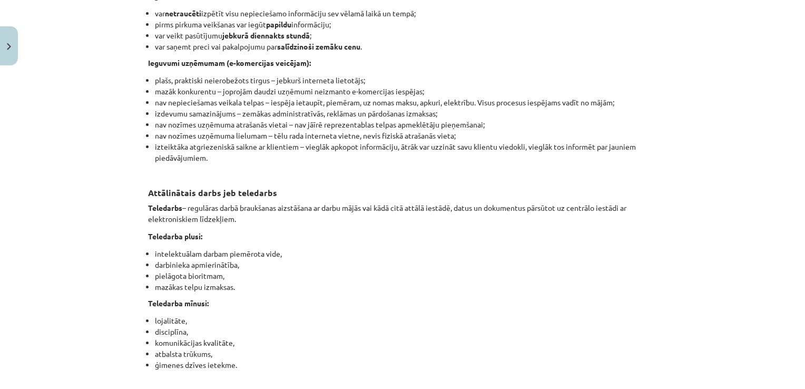
scroll to position [1704, 0]
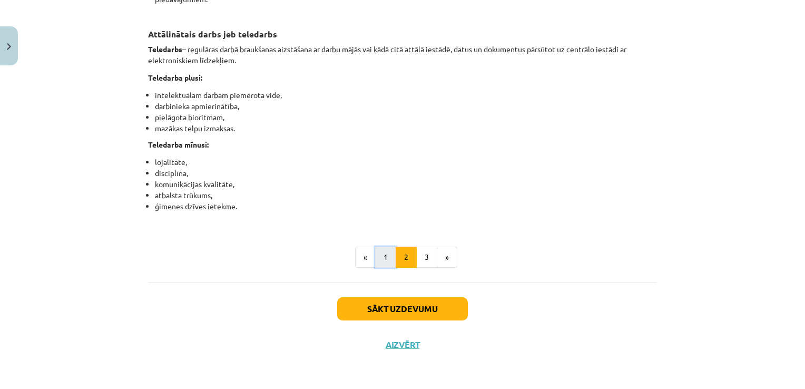
click at [375, 264] on button "1" at bounding box center [385, 256] width 21 height 21
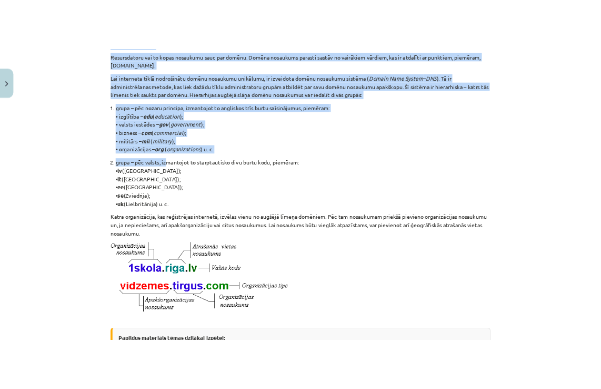
scroll to position [589, 0]
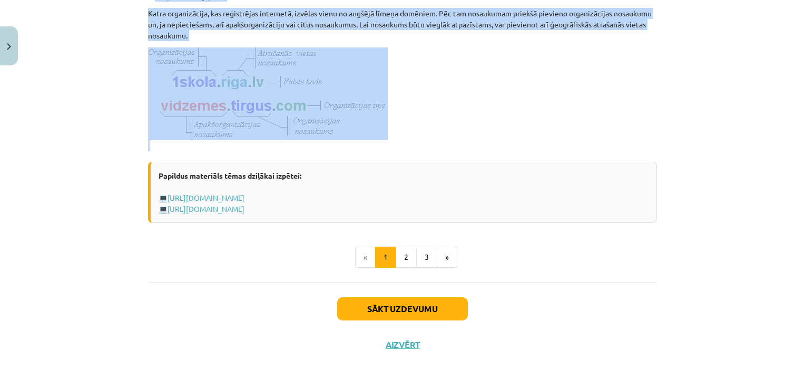
drag, startPoint x: 142, startPoint y: 51, endPoint x: 221, endPoint y: 140, distance: 119.7
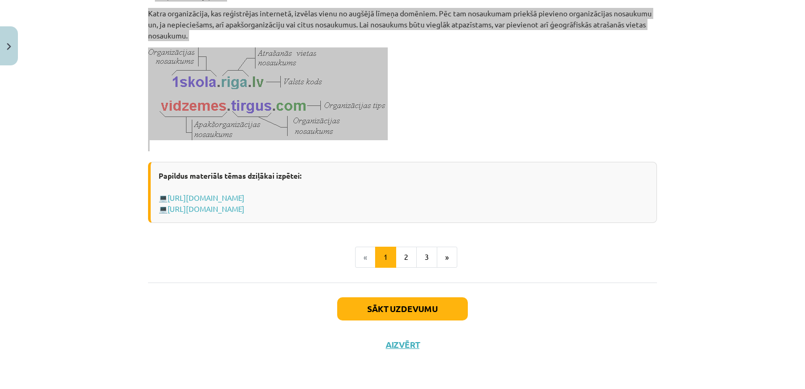
scroll to position [545, 0]
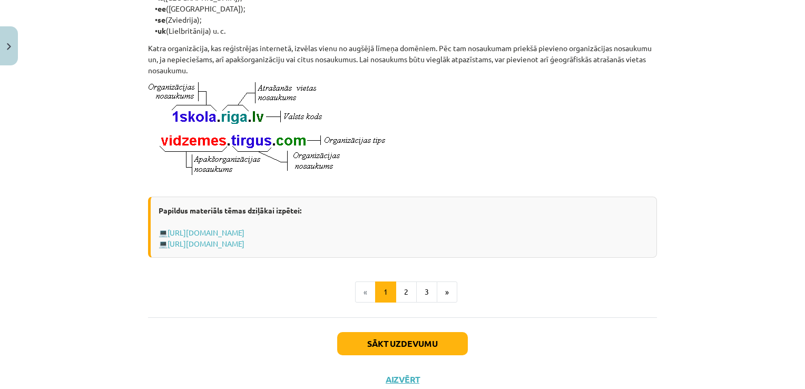
click at [228, 302] on ul "« 1 2 3 »" at bounding box center [402, 291] width 509 height 21
click at [398, 302] on button "2" at bounding box center [405, 291] width 21 height 21
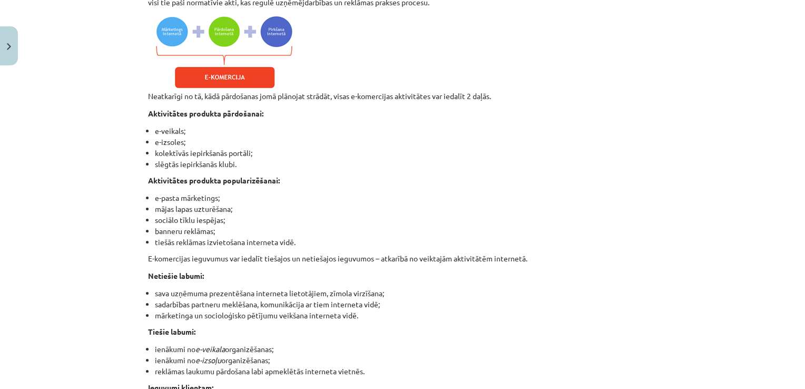
scroll to position [1452, 0]
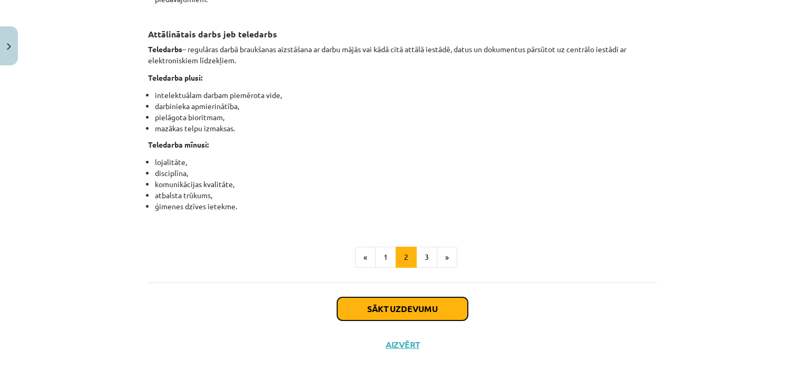
click at [413, 302] on button "Sākt uzdevumu" at bounding box center [402, 308] width 131 height 23
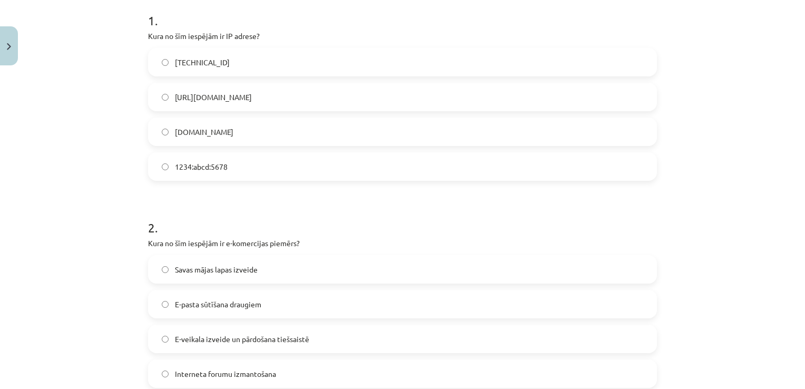
scroll to position [237, 0]
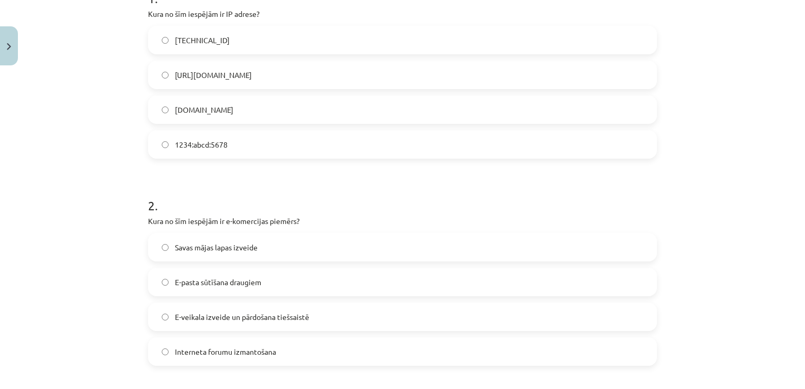
click at [175, 73] on span "http://IP.com" at bounding box center [213, 75] width 77 height 11
click at [268, 39] on label "192.100.81.101" at bounding box center [402, 40] width 507 height 26
click at [225, 315] on span "E-veikala izveide un pārdošana tiešsaistē" at bounding box center [242, 316] width 134 height 11
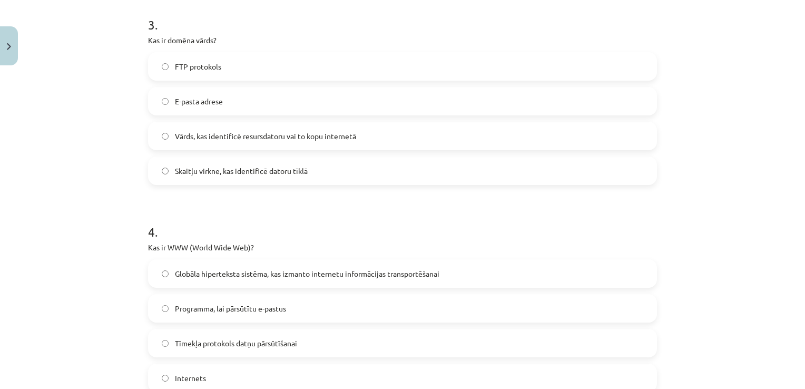
scroll to position [658, 0]
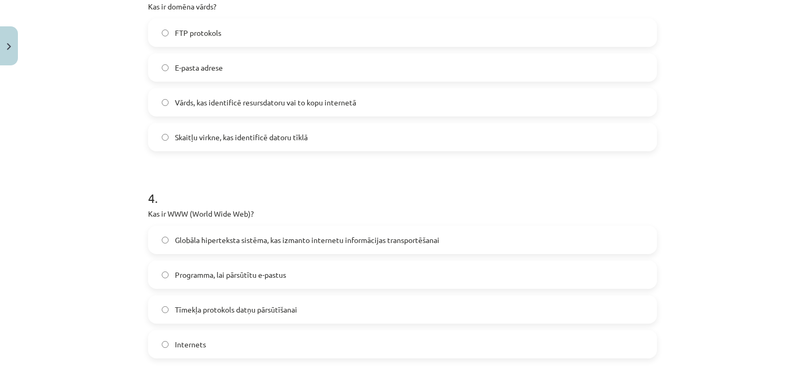
click at [284, 105] on span "Vārds, kas identificē resursdatoru vai to kopu internetā" at bounding box center [265, 102] width 181 height 11
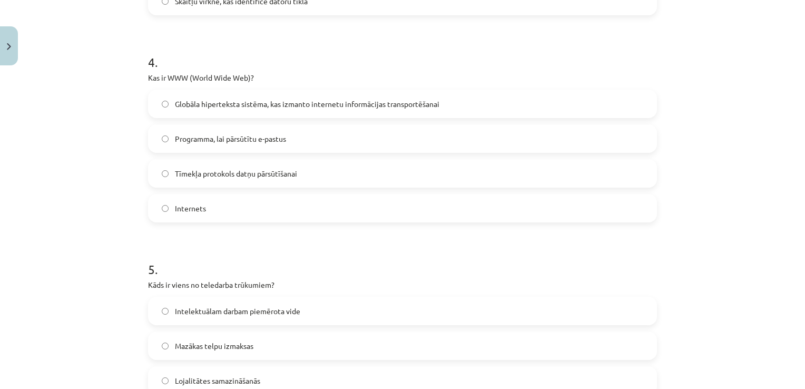
scroll to position [816, 0]
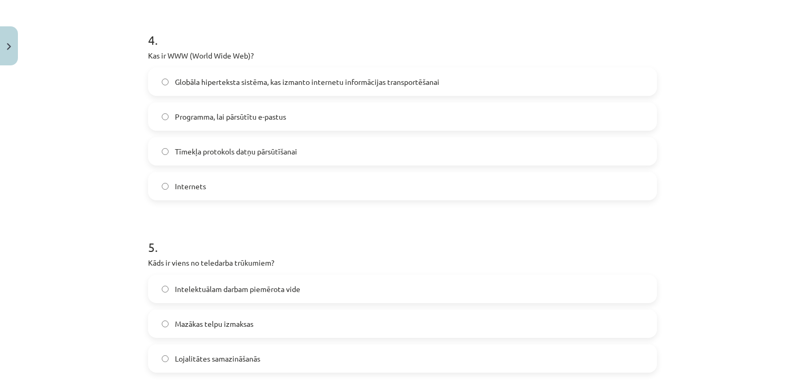
click at [242, 86] on span "Globāla hiperteksta sistēma, kas izmanto internetu informācijas transportēšanai" at bounding box center [307, 81] width 264 height 11
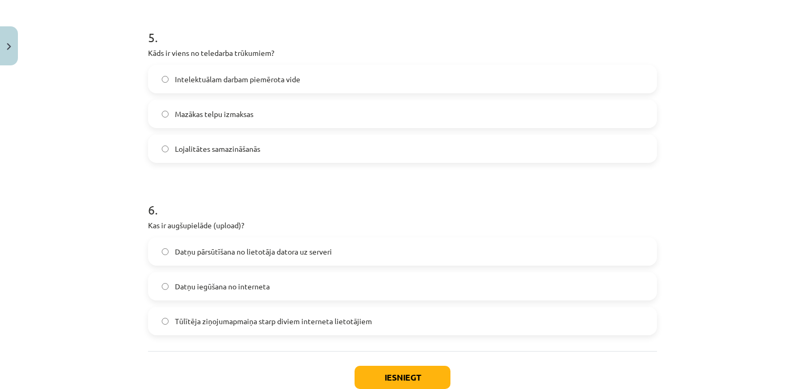
scroll to position [1027, 0]
click at [219, 144] on span "Lojalitātes samazināšanās" at bounding box center [217, 147] width 85 height 11
click at [246, 245] on span "Datņu pārsūtīšana no lietotāja datora uz serveri" at bounding box center [253, 250] width 157 height 11
click at [383, 378] on button "Iesniegt" at bounding box center [402, 375] width 96 height 23
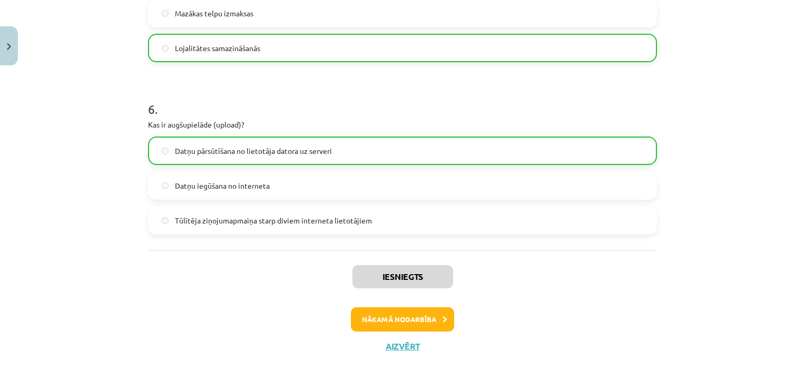
scroll to position [1127, 0]
click at [383, 307] on button "Nākamā nodarbība" at bounding box center [402, 318] width 103 height 24
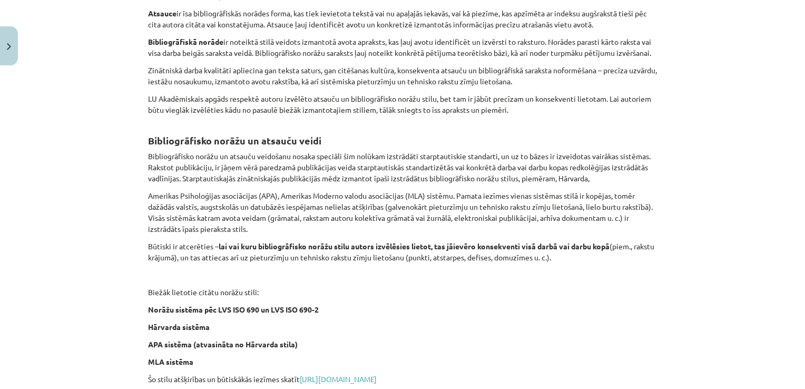
scroll to position [417, 0]
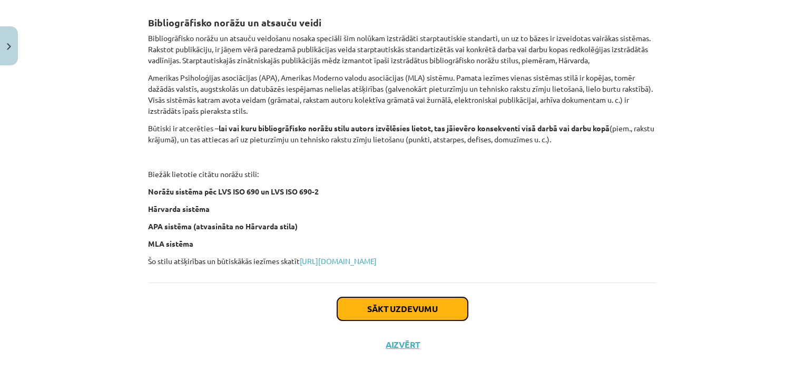
click at [410, 310] on button "Sākt uzdevumu" at bounding box center [402, 308] width 131 height 23
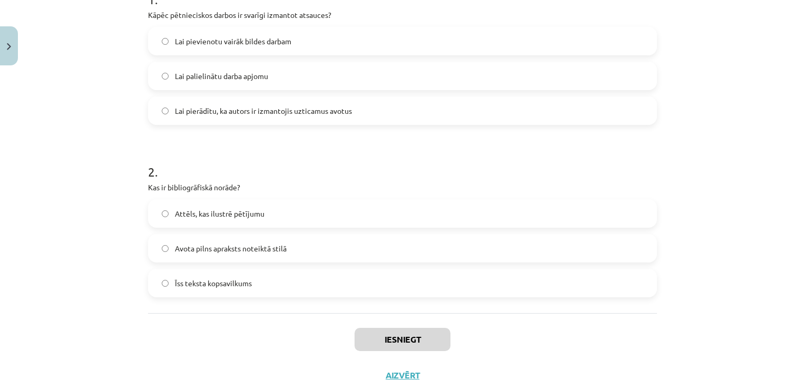
scroll to position [237, 0]
click at [255, 104] on span "Lai pierādītu, ka autors ir izmantojis uzticamus avotus" at bounding box center [263, 109] width 177 height 11
click at [298, 246] on label "Avota pilns apraksts noteiktā stilā" at bounding box center [402, 247] width 507 height 26
click at [415, 347] on button "Iesniegt" at bounding box center [402, 338] width 96 height 23
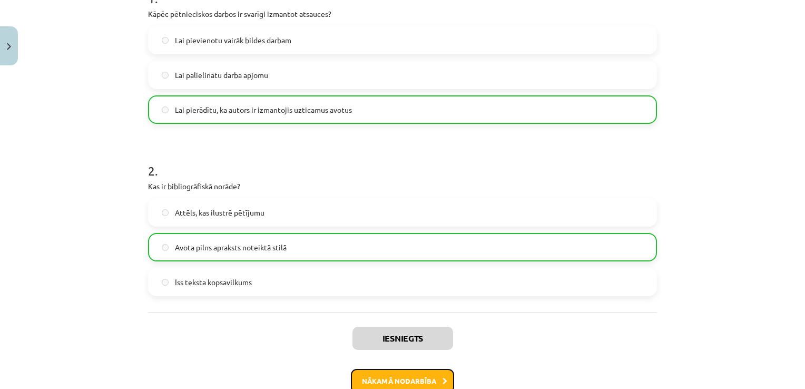
click at [364, 372] on button "Nākamā nodarbība" at bounding box center [402, 381] width 103 height 24
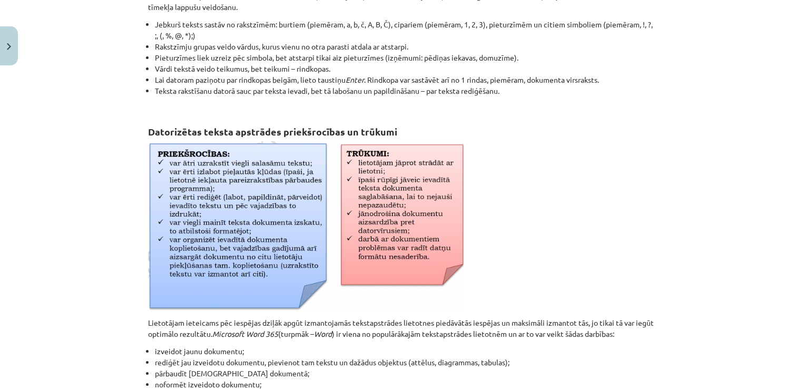
scroll to position [263, 0]
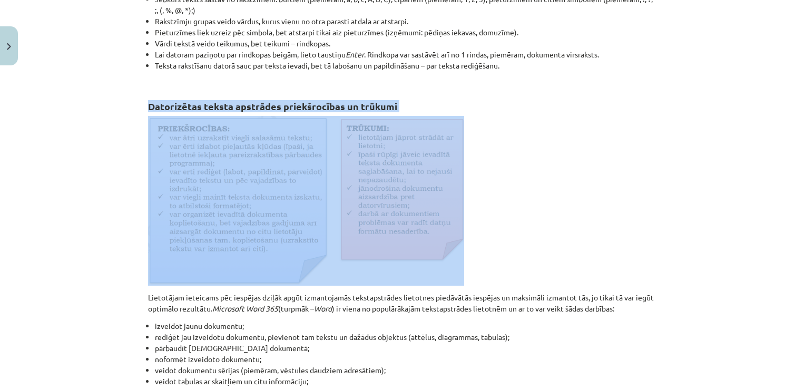
drag, startPoint x: 141, startPoint y: 97, endPoint x: 382, endPoint y: 282, distance: 303.6
click at [382, 282] on div "5 XP Saņemsi Viegls 1565 pilda Apraksts Uzdevums Palīdzība Datorizētas teksta a…" at bounding box center [402, 197] width 521 height 780
drag, startPoint x: 382, startPoint y: 282, endPoint x: 485, endPoint y: 241, distance: 110.4
click at [486, 241] on p at bounding box center [402, 201] width 509 height 170
click at [478, 256] on p at bounding box center [402, 201] width 509 height 170
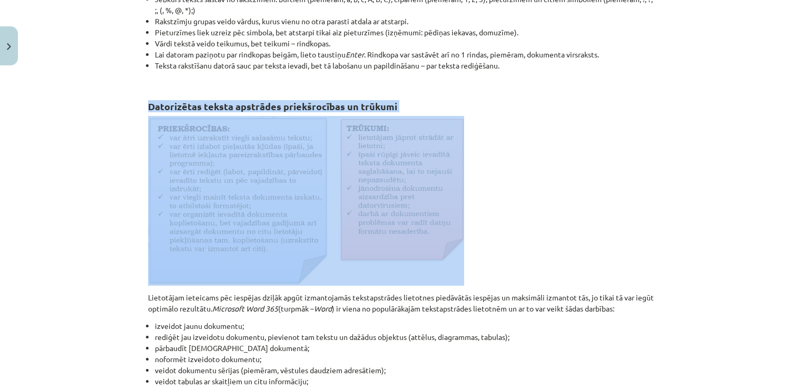
click at [549, 122] on p at bounding box center [402, 201] width 509 height 170
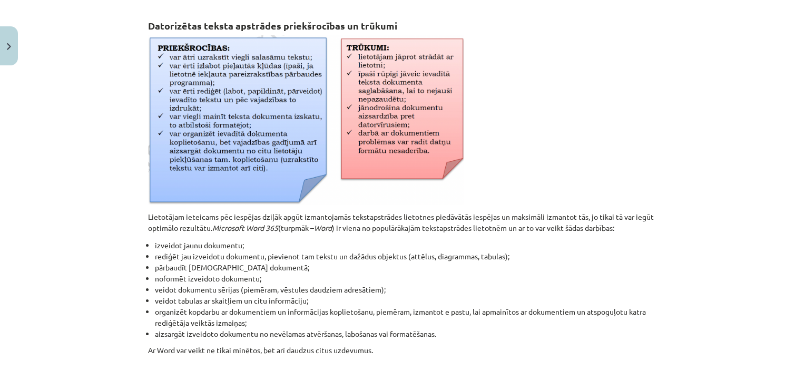
scroll to position [487, 0]
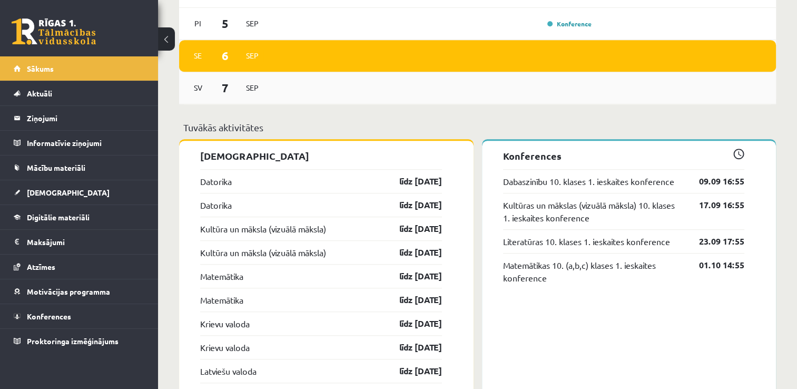
scroll to position [737, 0]
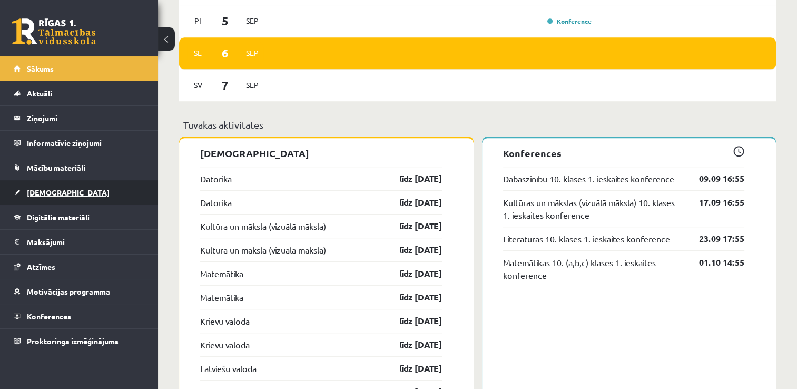
click at [84, 187] on link "[DEMOGRAPHIC_DATA]" at bounding box center [79, 192] width 131 height 24
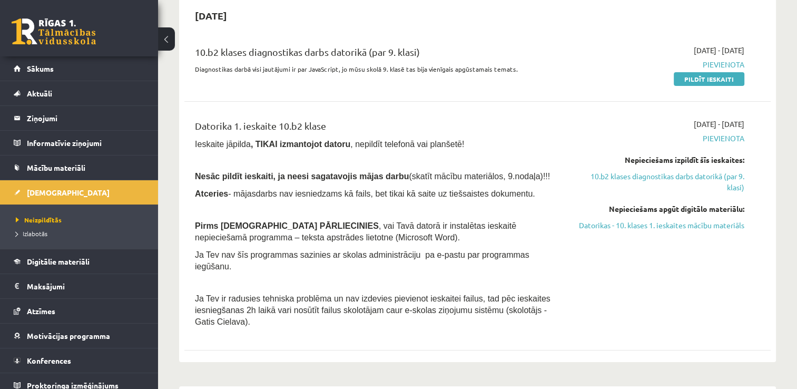
scroll to position [105, 0]
click at [616, 228] on link "Datorikas - 10. klases 1. ieskaites mācību materiāls" at bounding box center [657, 225] width 173 height 11
click at [32, 175] on link "Mācību materiāli" at bounding box center [79, 167] width 131 height 24
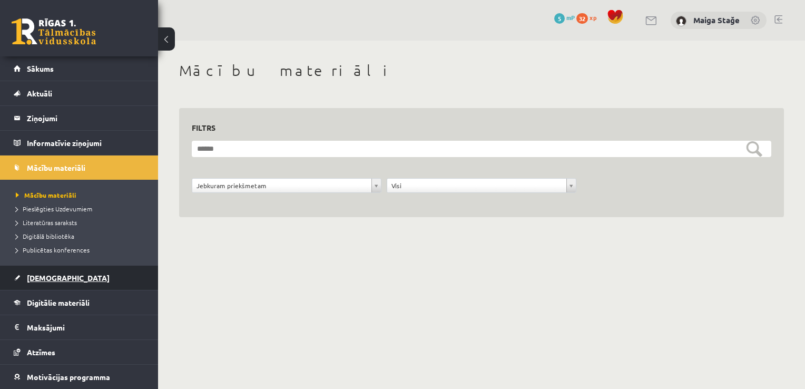
click at [51, 275] on span "[DEMOGRAPHIC_DATA]" at bounding box center [68, 277] width 83 height 9
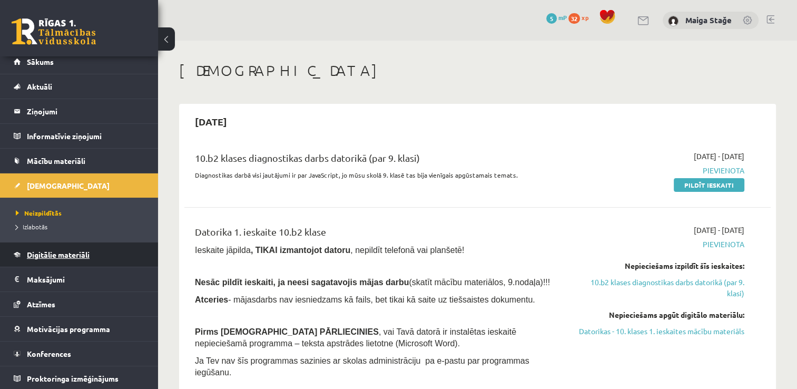
scroll to position [158, 0]
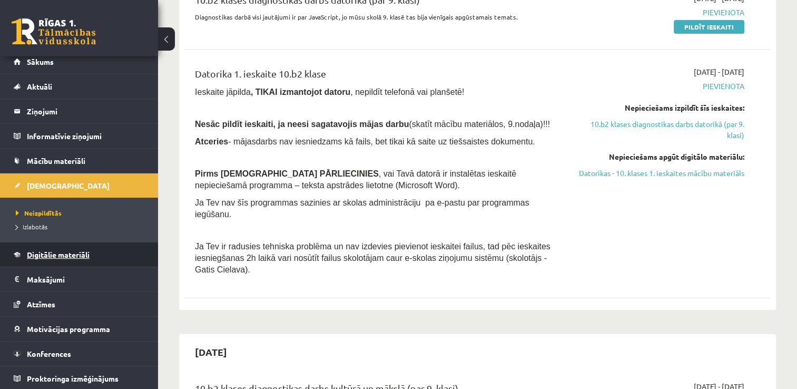
click at [29, 251] on span "Digitālie materiāli" at bounding box center [58, 254] width 63 height 9
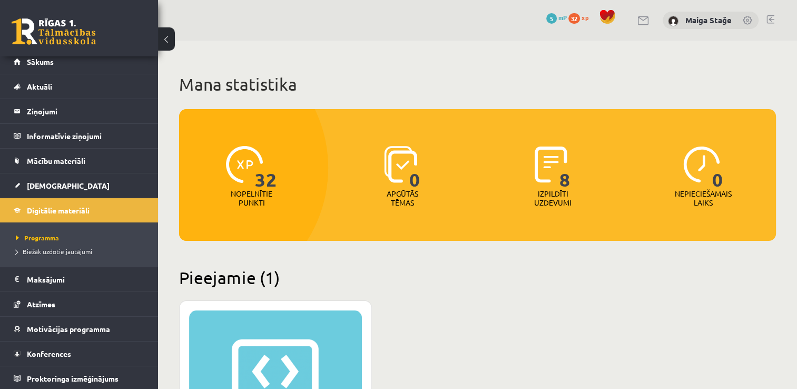
click at [269, 325] on div "XP 100" at bounding box center [275, 376] width 173 height 132
click at [242, 338] on div "XP 100" at bounding box center [275, 376] width 173 height 132
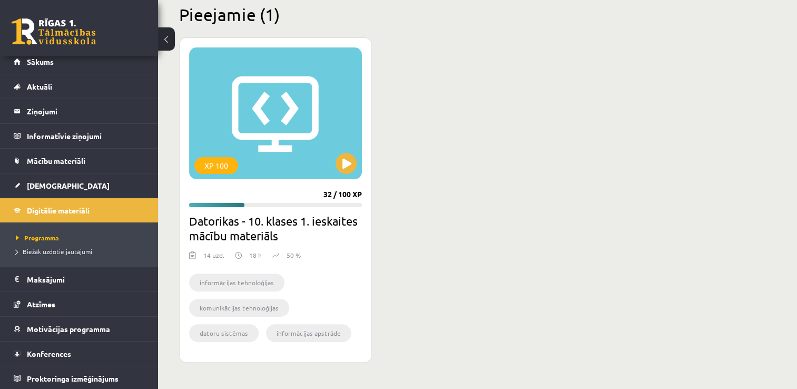
scroll to position [263, 0]
click at [224, 165] on div "XP 100" at bounding box center [216, 164] width 44 height 17
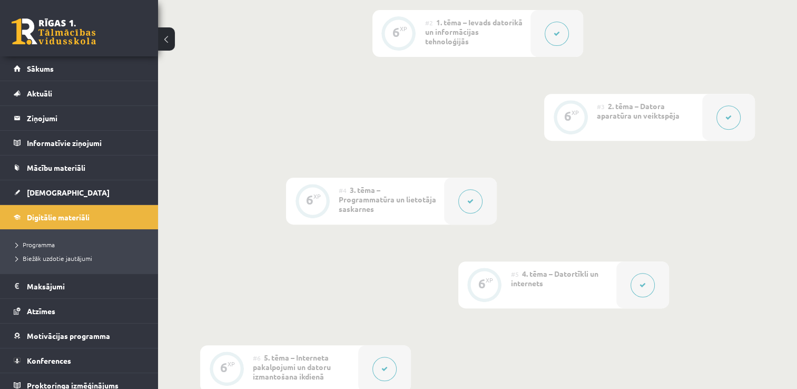
scroll to position [421, 0]
click at [34, 64] on span "Sākums" at bounding box center [40, 68] width 27 height 9
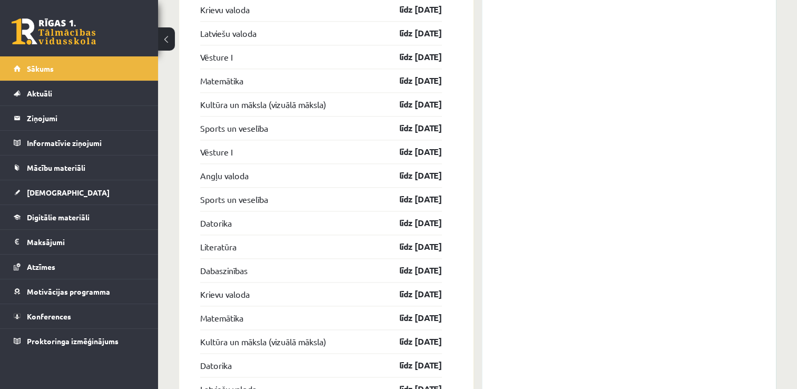
scroll to position [998, 0]
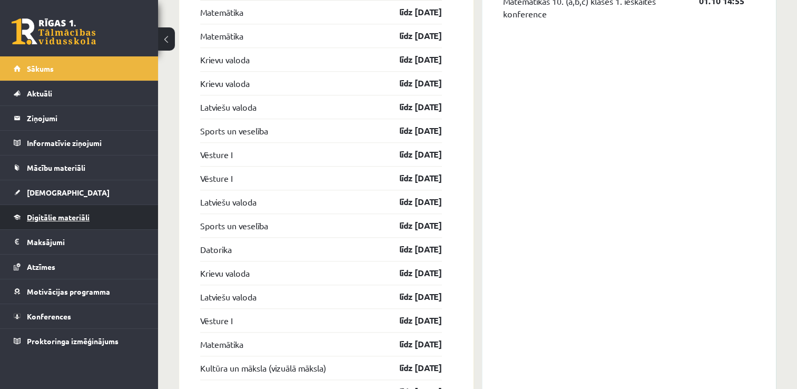
click at [36, 226] on link "Digitālie materiāli" at bounding box center [79, 217] width 131 height 24
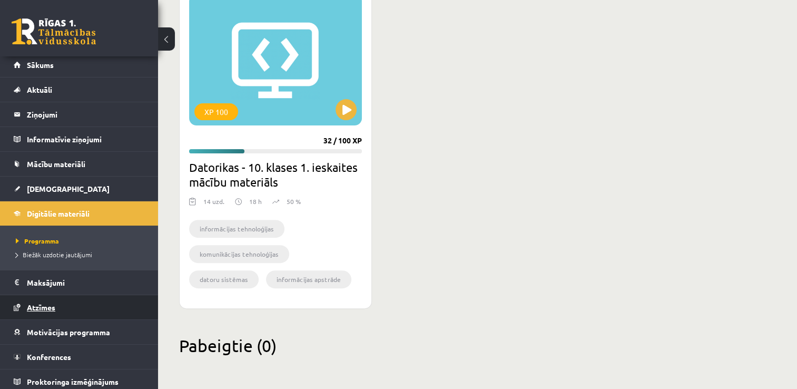
scroll to position [7, 0]
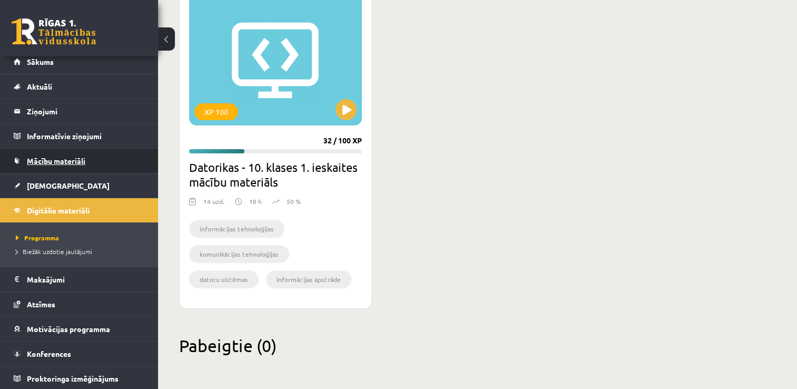
click at [85, 163] on span "Mācību materiāli" at bounding box center [56, 160] width 58 height 9
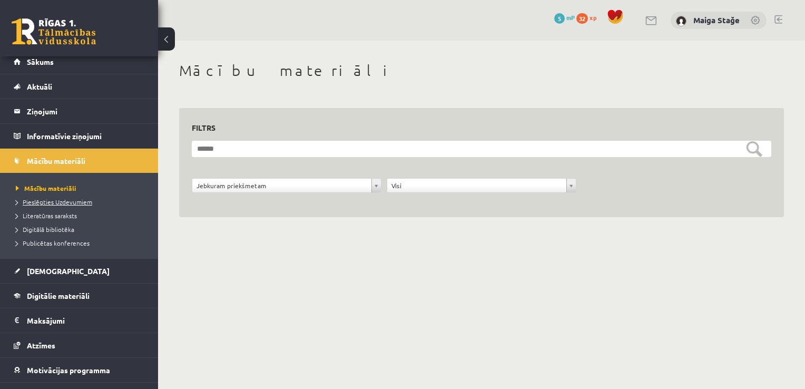
click at [59, 197] on span "Pieslēgties Uzdevumiem" at bounding box center [54, 201] width 76 height 8
